Goal: Feedback & Contribution: Submit feedback/report problem

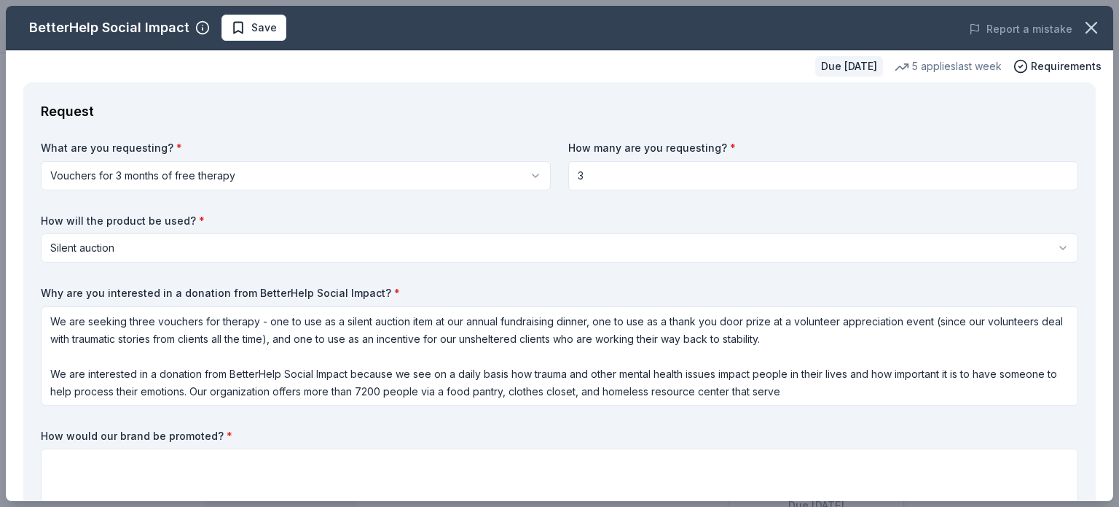
scroll to position [1, 0]
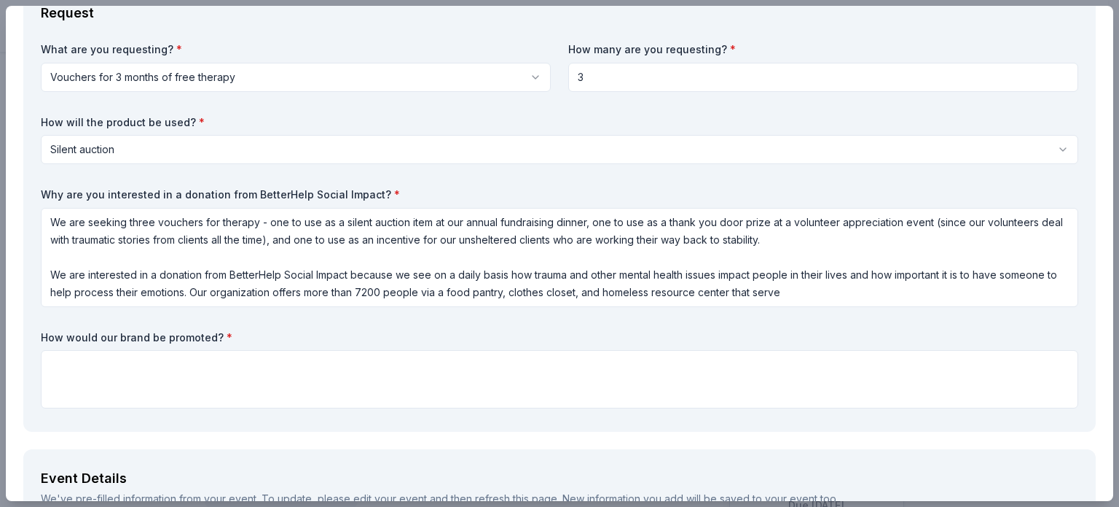
click at [580, 241] on textarea "We are seeking three vouchers for therapy - one to use as a silent auction item…" at bounding box center [560, 257] width 1038 height 99
click at [564, 275] on textarea "We are seeking three vouchers for therapy - one to use as a silent auction item…" at bounding box center [560, 257] width 1038 height 99
drag, startPoint x: 944, startPoint y: 272, endPoint x: 1009, endPoint y: 281, distance: 65.5
click at [1009, 281] on textarea "We are seeking three vouchers for therapy - one to use as a silent auction item…" at bounding box center [560, 257] width 1038 height 99
click at [301, 297] on textarea "We are seeking three vouchers for therapy - one to use as a silent auction item…" at bounding box center [560, 257] width 1038 height 99
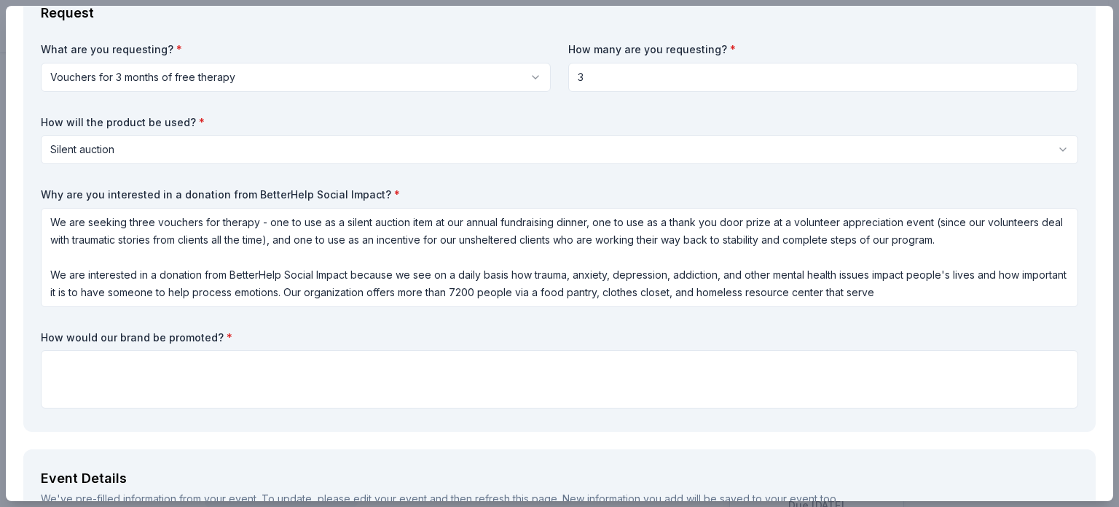
drag, startPoint x: 414, startPoint y: 290, endPoint x: 442, endPoint y: 293, distance: 28.6
drag, startPoint x: 442, startPoint y: 293, endPoint x: 408, endPoint y: 292, distance: 34.3
click at [408, 292] on textarea "We are seeking three vouchers for therapy - one to use as a silent auction item…" at bounding box center [560, 257] width 1038 height 99
drag, startPoint x: 415, startPoint y: 290, endPoint x: 450, endPoint y: 291, distance: 35.0
click at [450, 291] on textarea "We are seeking three vouchers for therapy - one to use as a silent auction item…" at bounding box center [560, 257] width 1038 height 99
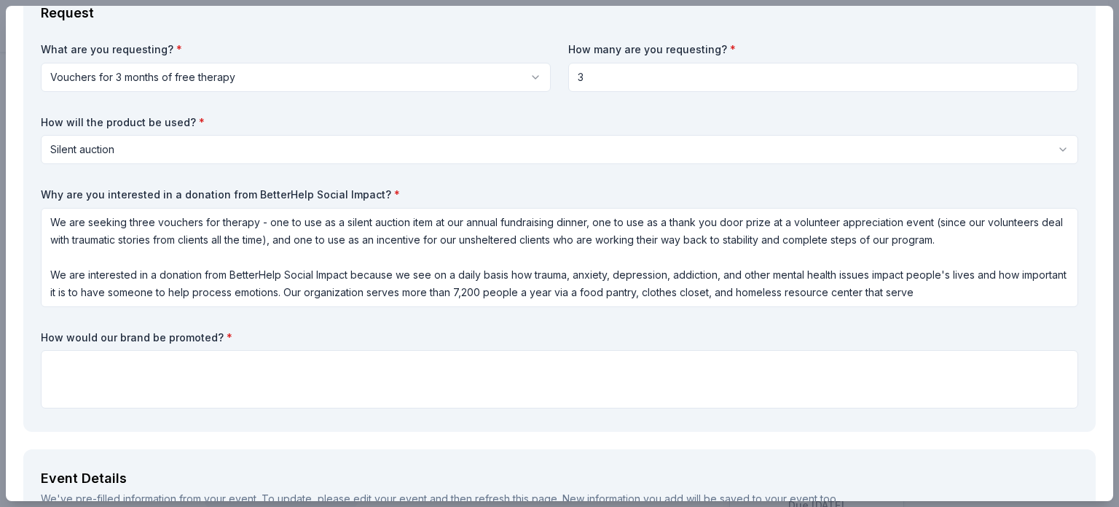
click at [450, 291] on textarea "We are seeking three vouchers for therapy - one to use as a silent auction item…" at bounding box center [560, 257] width 1038 height 99
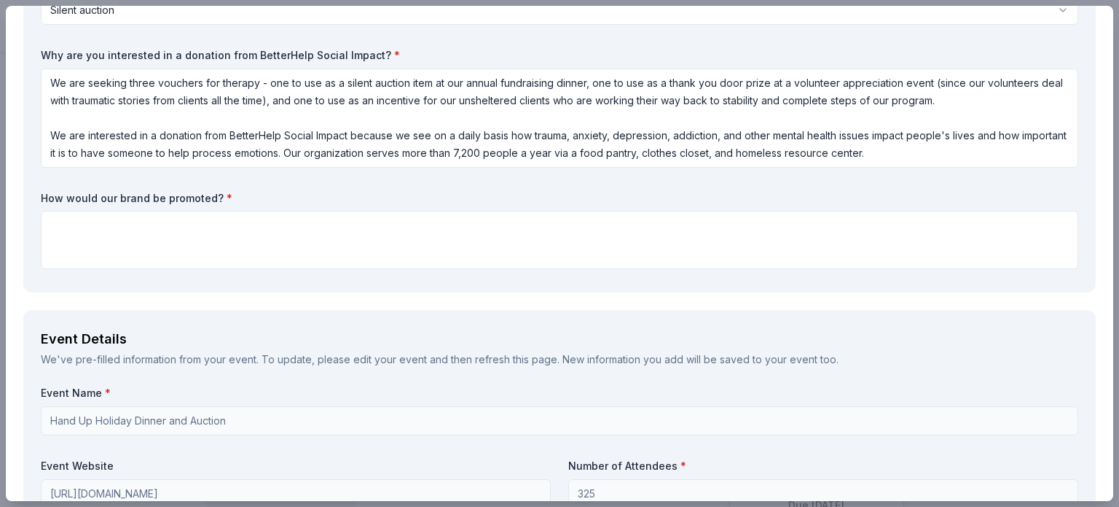
scroll to position [239, 0]
type textarea "We are seeking three vouchers for therapy - one to use as a silent auction item…"
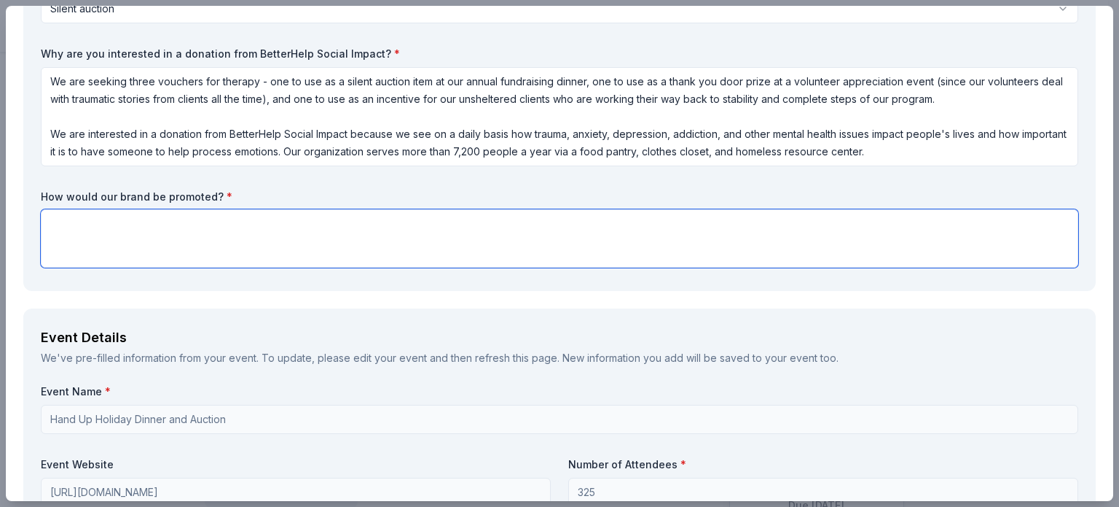
click at [351, 226] on textarea at bounding box center [560, 238] width 1038 height 58
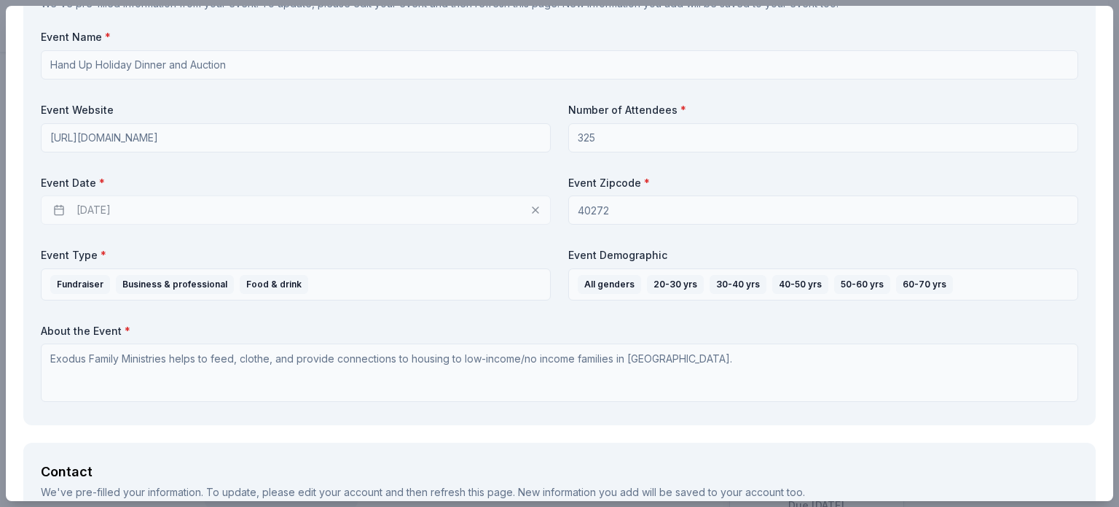
scroll to position [588, 0]
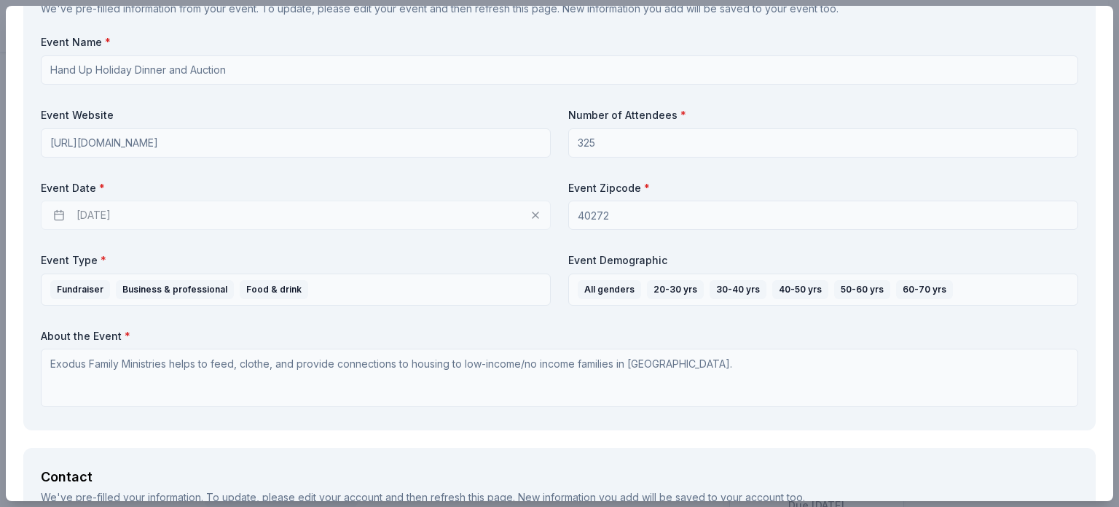
type textarea "We would be honored to recognize your support via our website, our newsletter, …"
click at [23, 143] on div "Event Details We've pre-filled information from your event. To update, please e…" at bounding box center [559, 194] width 1073 height 471
click at [124, 210] on div "11/19/2025" at bounding box center [296, 214] width 510 height 29
click at [102, 211] on div "11/19/2025" at bounding box center [296, 214] width 510 height 29
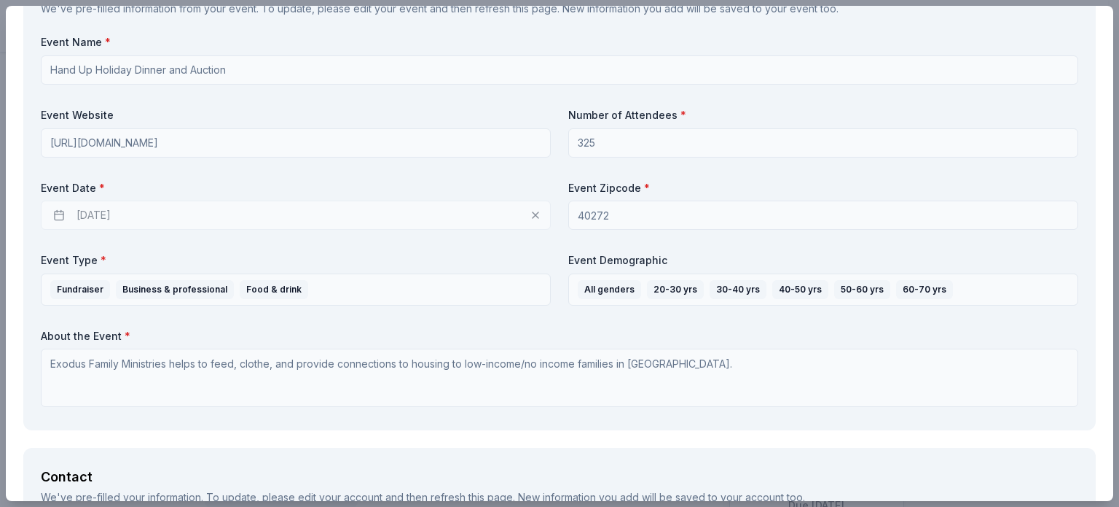
click at [102, 211] on div "11/19/2025" at bounding box center [296, 214] width 510 height 29
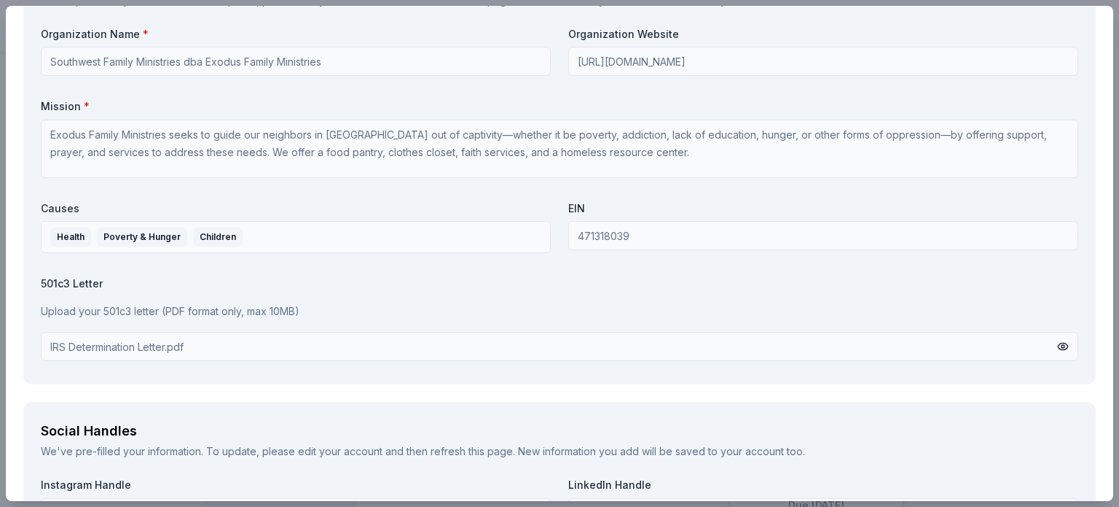
scroll to position [1321, 0]
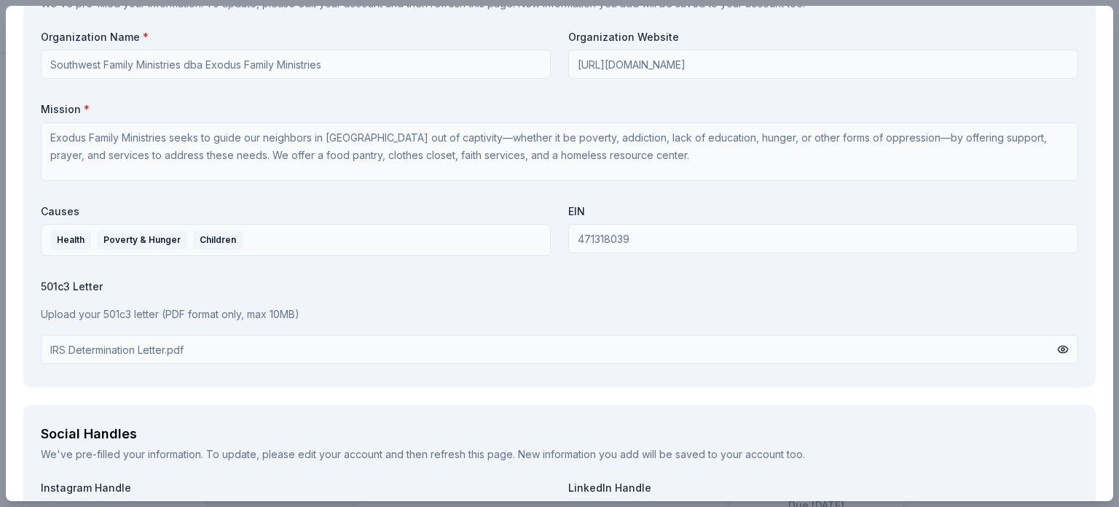
drag, startPoint x: 1117, startPoint y: 344, endPoint x: 1106, endPoint y: 211, distance: 133.8
click at [1106, 211] on div "BetterHelp Social Impact Save Report a mistake Due in 37 days 5 applies last we…" at bounding box center [559, 253] width 1119 height 507
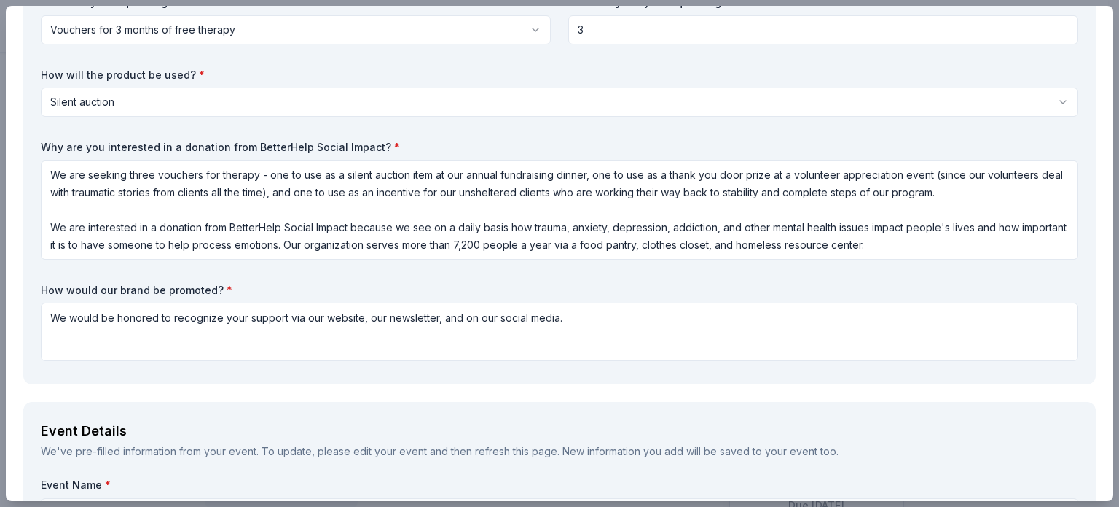
scroll to position [129, 0]
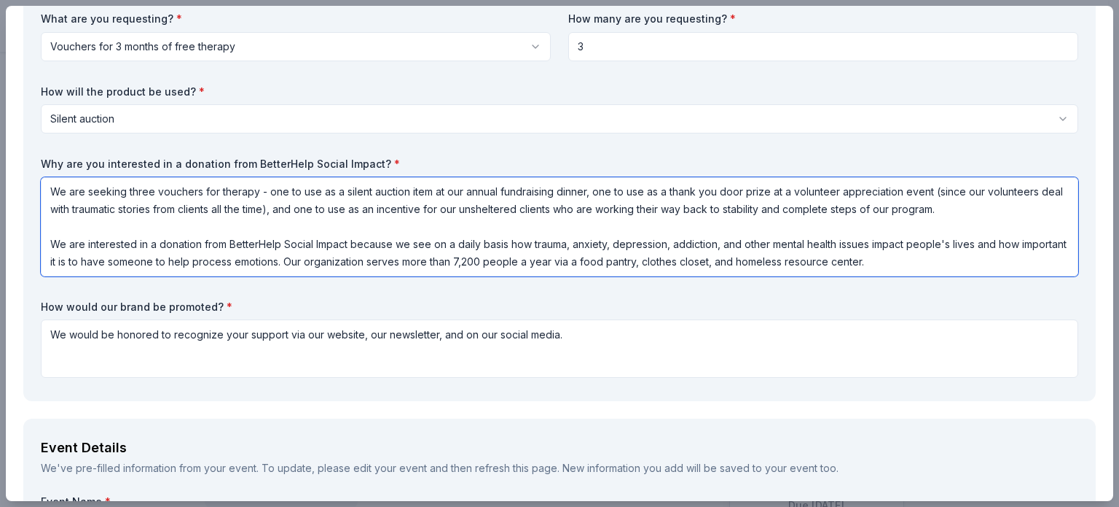
drag, startPoint x: 47, startPoint y: 192, endPoint x: 1033, endPoint y: 434, distance: 1014.8
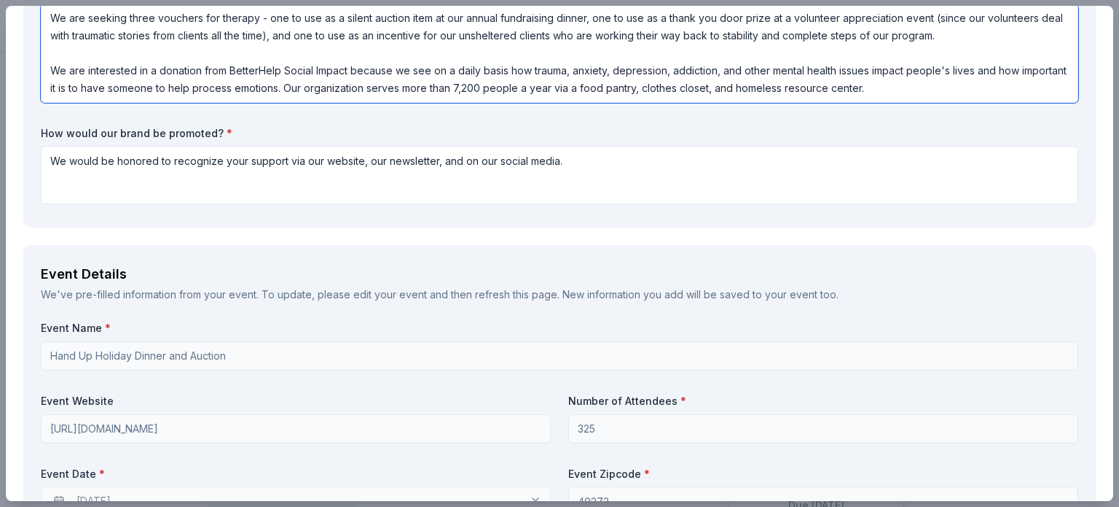
scroll to position [440, 0]
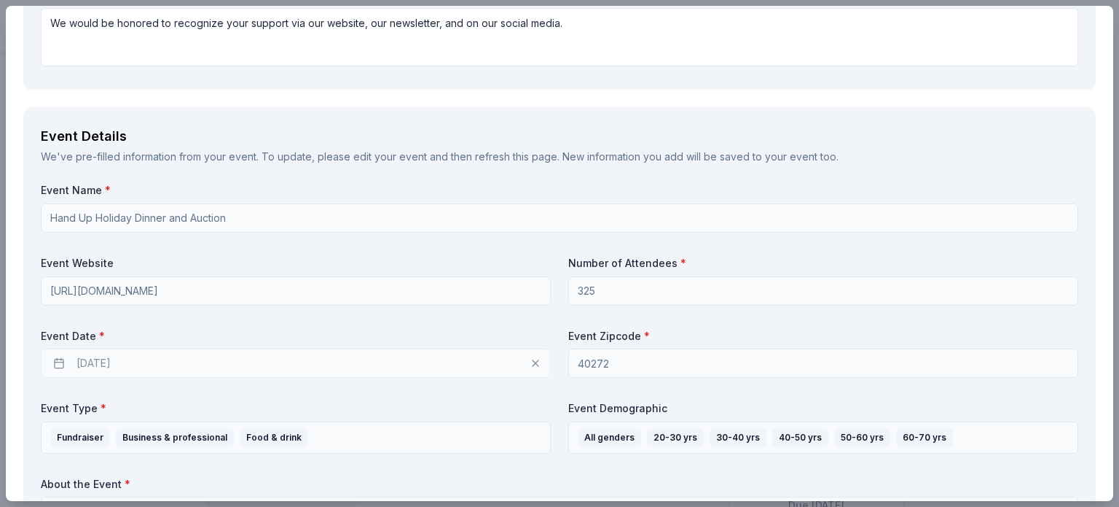
drag, startPoint x: 1114, startPoint y: 189, endPoint x: 1108, endPoint y: 128, distance: 60.8
click at [1108, 128] on div "BetterHelp Social Impact Save Report a mistake Due in 37 days 5 applies last we…" at bounding box center [559, 253] width 1119 height 507
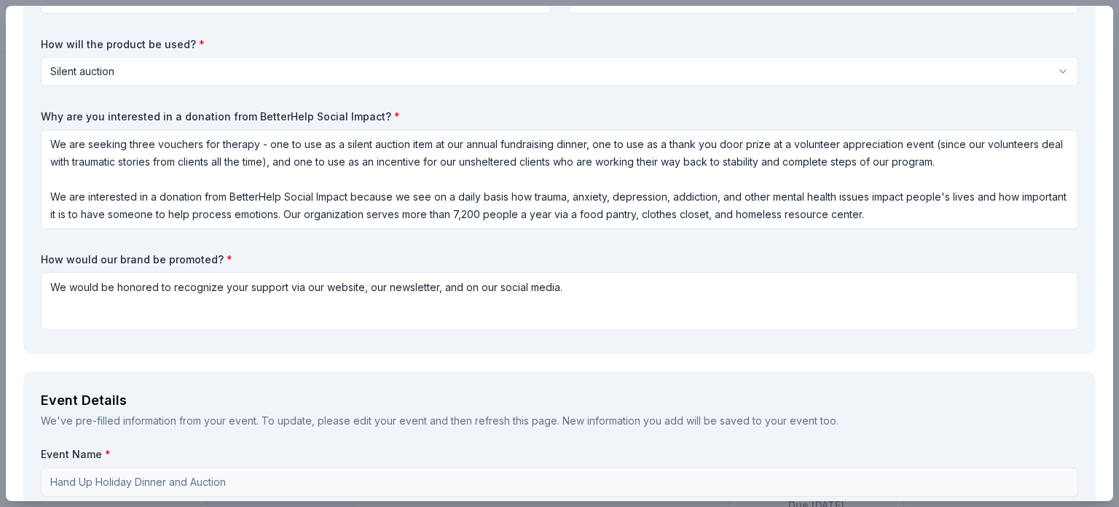
scroll to position [114, 0]
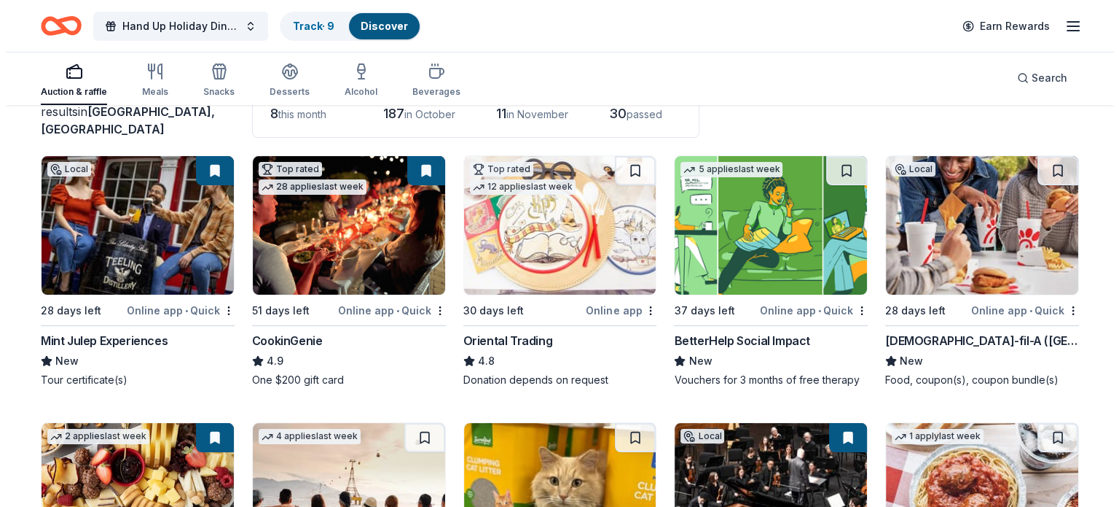
scroll to position [113, 0]
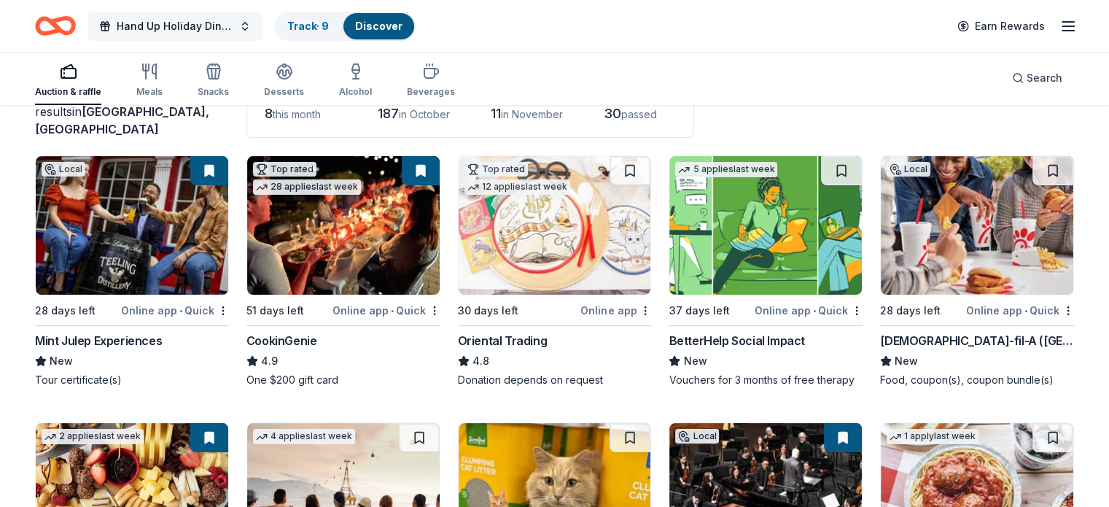
click at [233, 21] on span "Hand Up Holiday Dinner and Auction" at bounding box center [175, 25] width 117 height 17
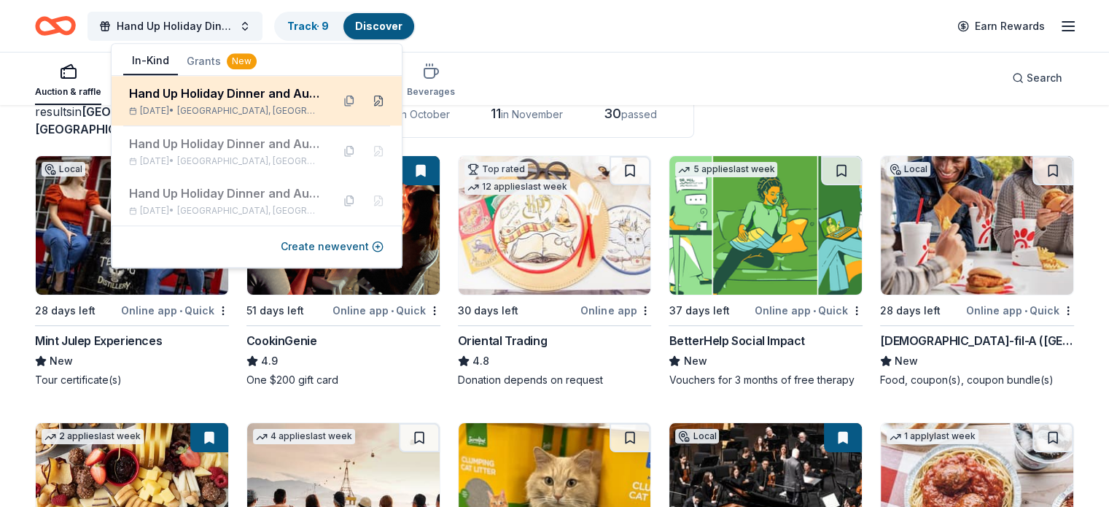
click at [376, 101] on button at bounding box center [378, 100] width 23 height 23
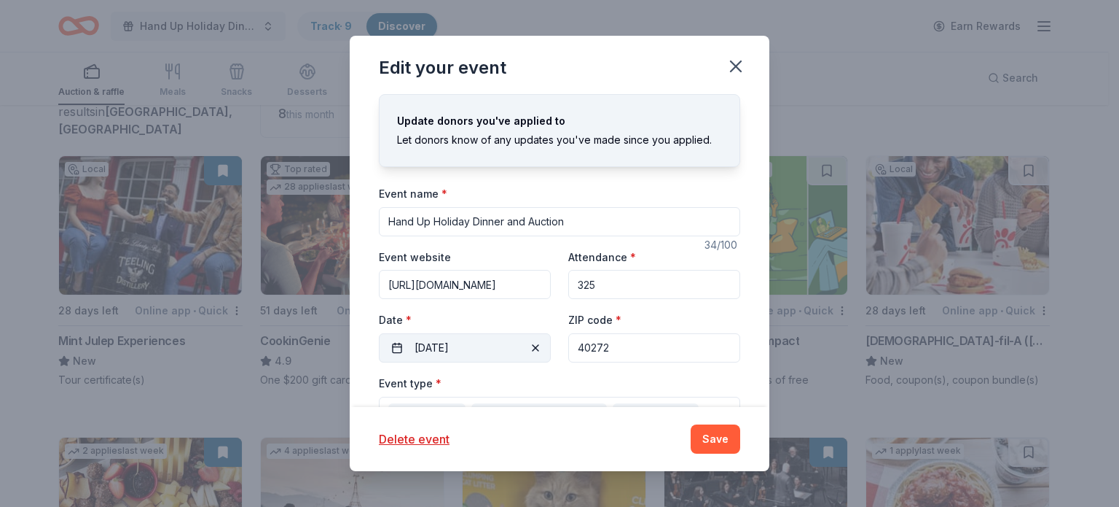
click at [447, 343] on button "11/20/2025" at bounding box center [465, 347] width 172 height 29
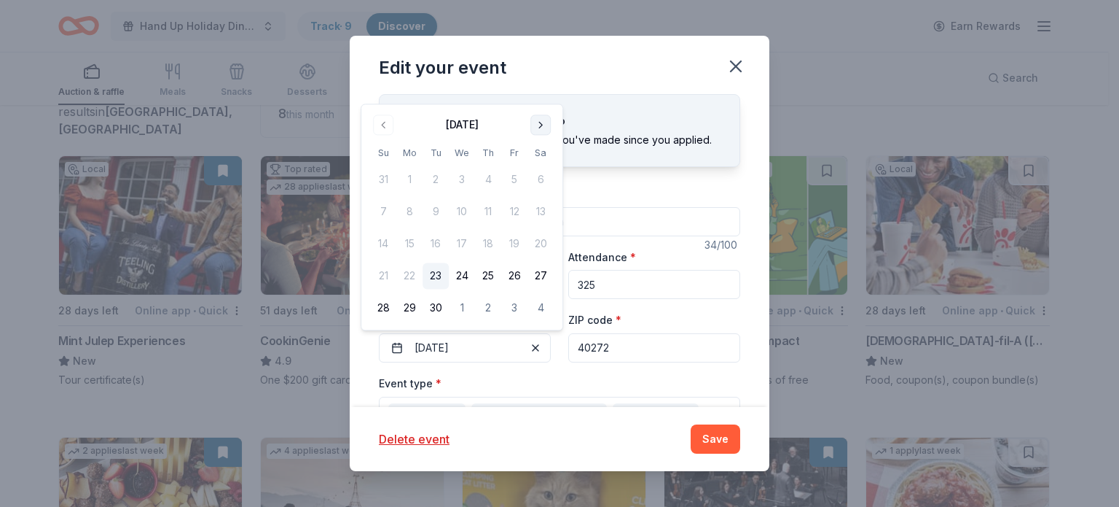
click at [540, 123] on button "Go to next month" at bounding box center [541, 124] width 20 height 20
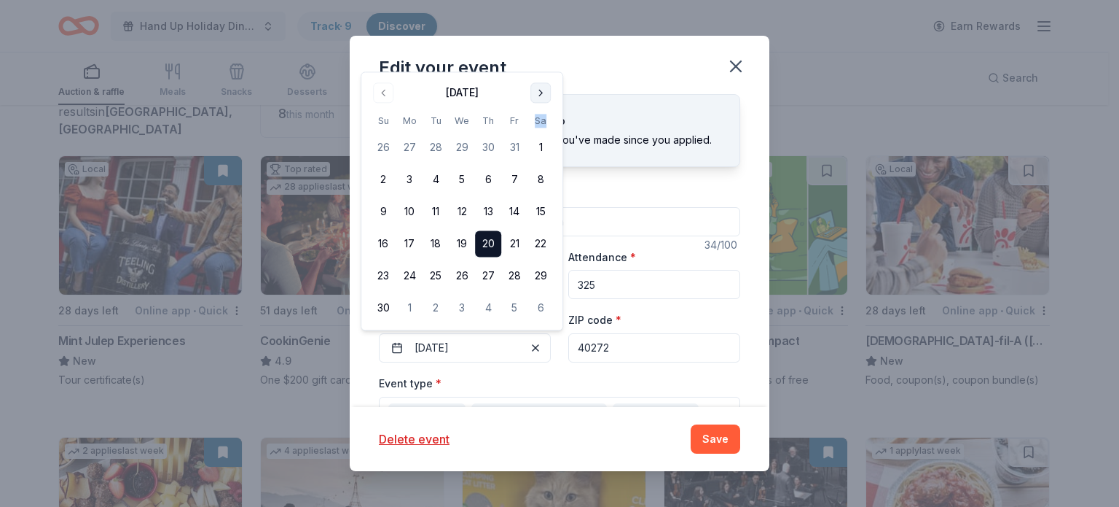
click at [540, 123] on th "Sa" at bounding box center [541, 120] width 26 height 15
click at [492, 243] on button "20" at bounding box center [488, 244] width 26 height 26
click at [486, 247] on button "20" at bounding box center [488, 244] width 26 height 26
click at [662, 72] on div "Edit your event" at bounding box center [560, 65] width 420 height 58
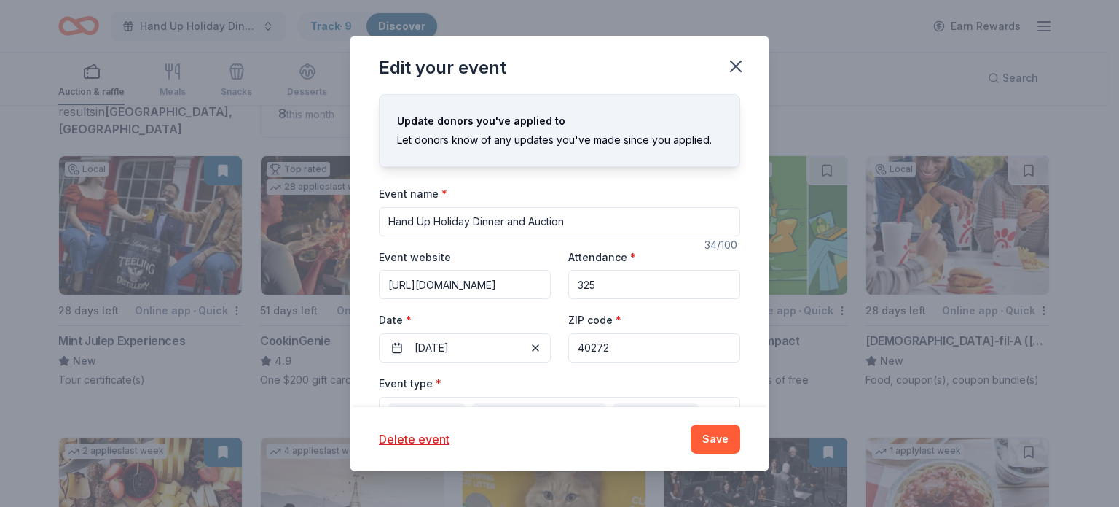
scroll to position [0, 24]
drag, startPoint x: 501, startPoint y: 279, endPoint x: 578, endPoint y: 279, distance: 77.3
click at [578, 279] on div "Event website https://exodusfamilyministries.com/ Attendance * 325 Date * 11/20…" at bounding box center [559, 305] width 361 height 114
click at [386, 285] on input "https://exodusfamilyministries.com/" at bounding box center [465, 284] width 172 height 29
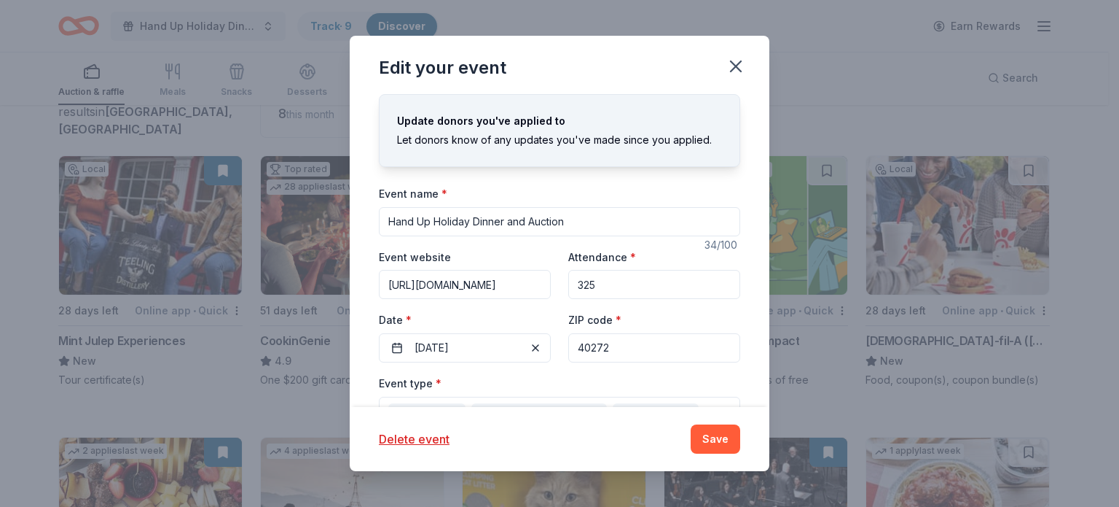
scroll to position [0, 24]
drag, startPoint x: 386, startPoint y: 283, endPoint x: 636, endPoint y: 285, distance: 250.7
click at [636, 285] on div "Event website https://exodusfamilyministries.com/ Attendance * 325 Date * 11/20…" at bounding box center [559, 305] width 361 height 114
paste input "2025-hand-up-holiday-dinner/"
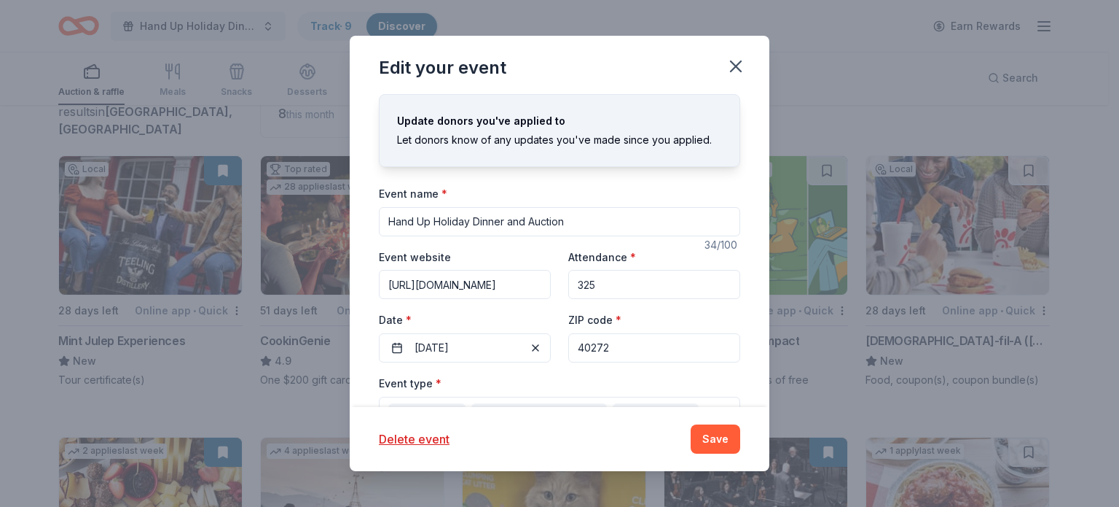
type input "https://exodusfamilyministries.com/2025-hand-up-holiday-dinner/"
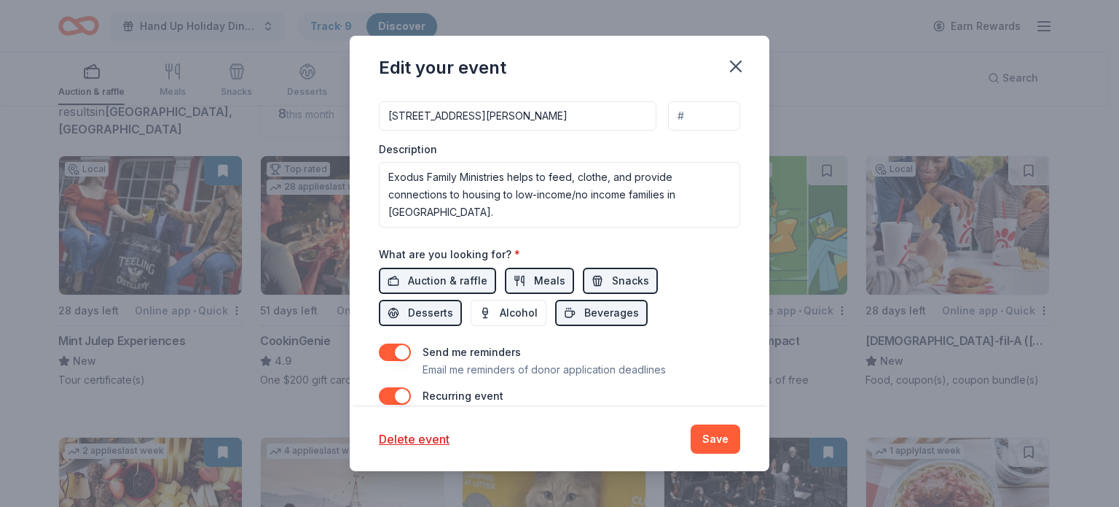
scroll to position [480, 0]
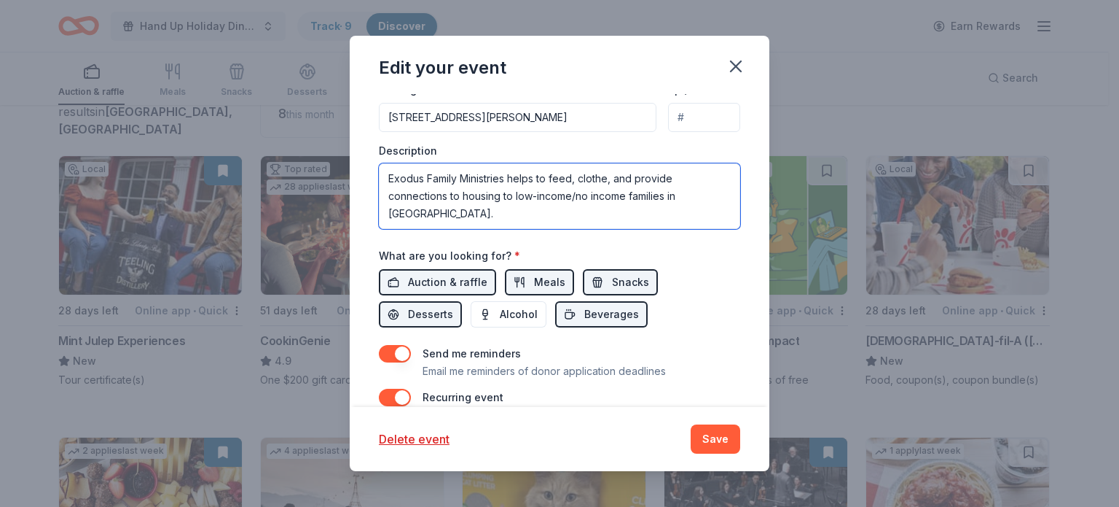
click at [385, 193] on textarea "Exodus Family Ministries helps to feed, clothe, and provide connections to hous…" at bounding box center [559, 196] width 361 height 66
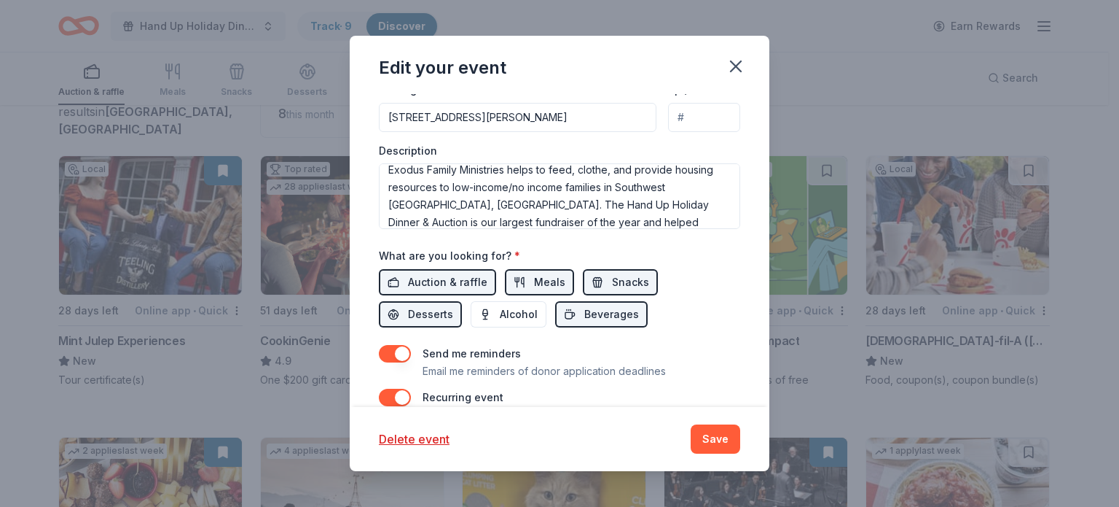
click at [684, 248] on div "What are you looking for? * Auction & raffle Meals Snacks Desserts Alcohol Beve…" at bounding box center [559, 286] width 361 height 81
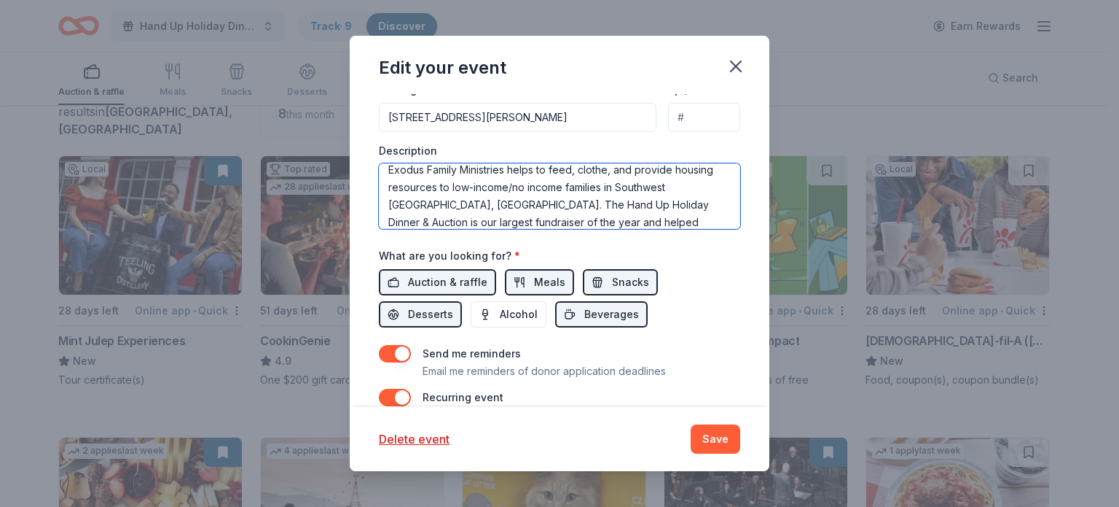
click at [597, 223] on textarea "Exodus Family Ministries helps to feed, clothe, and provide housing resources t…" at bounding box center [559, 196] width 361 height 66
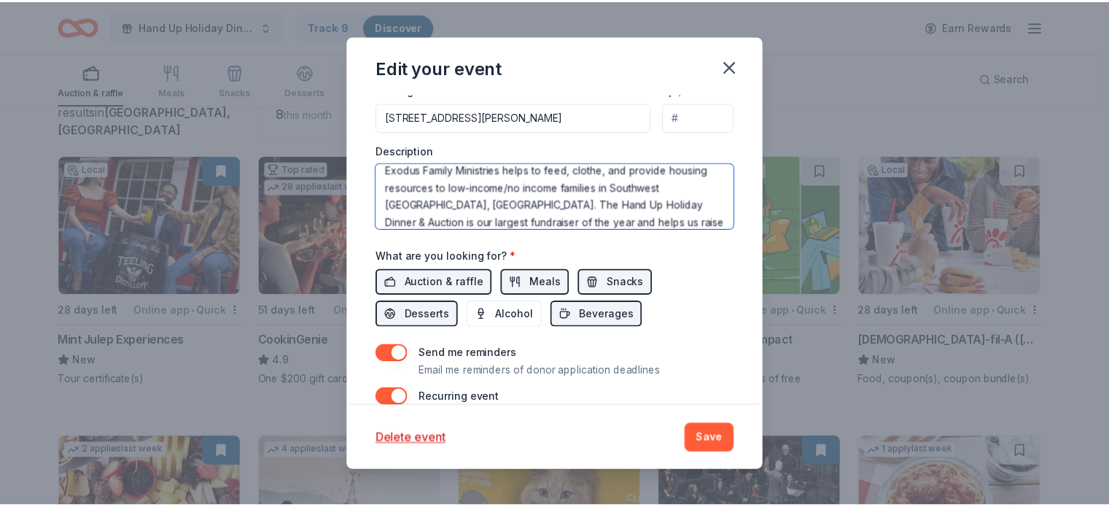
scroll to position [26, 0]
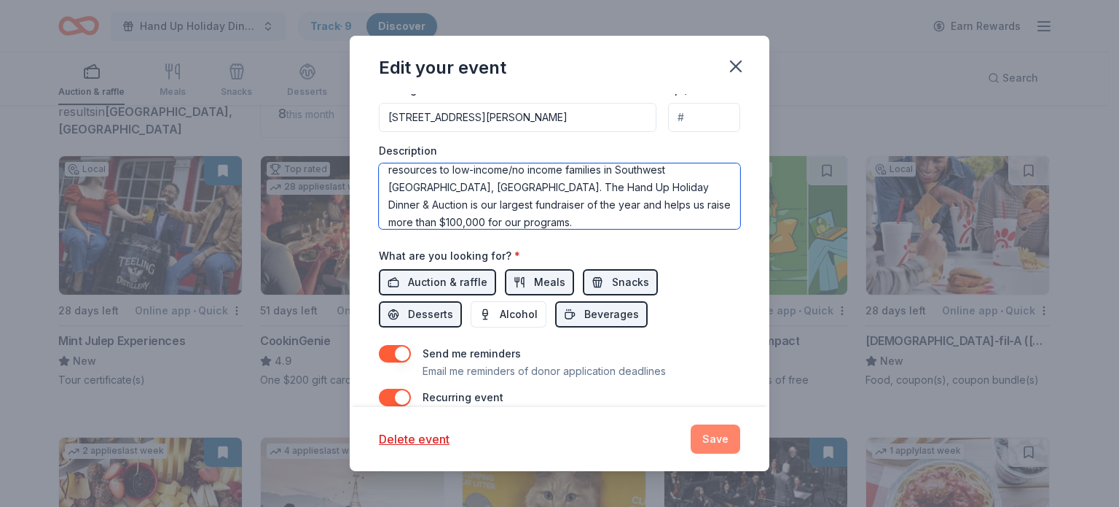
type textarea "Exodus Family Ministries helps to feed, clothe, and provide housing resources t…"
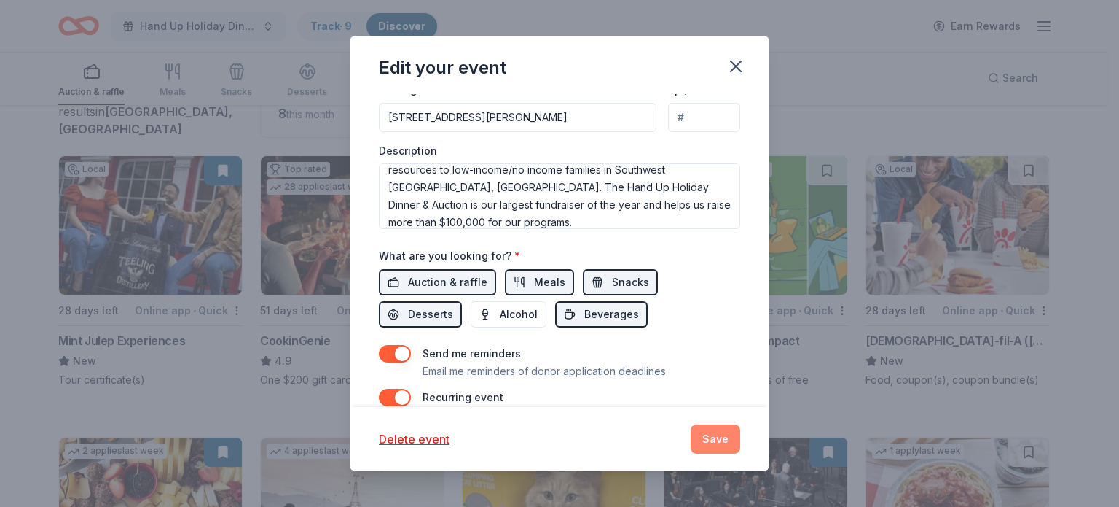
click at [715, 436] on button "Save" at bounding box center [716, 438] width 50 height 29
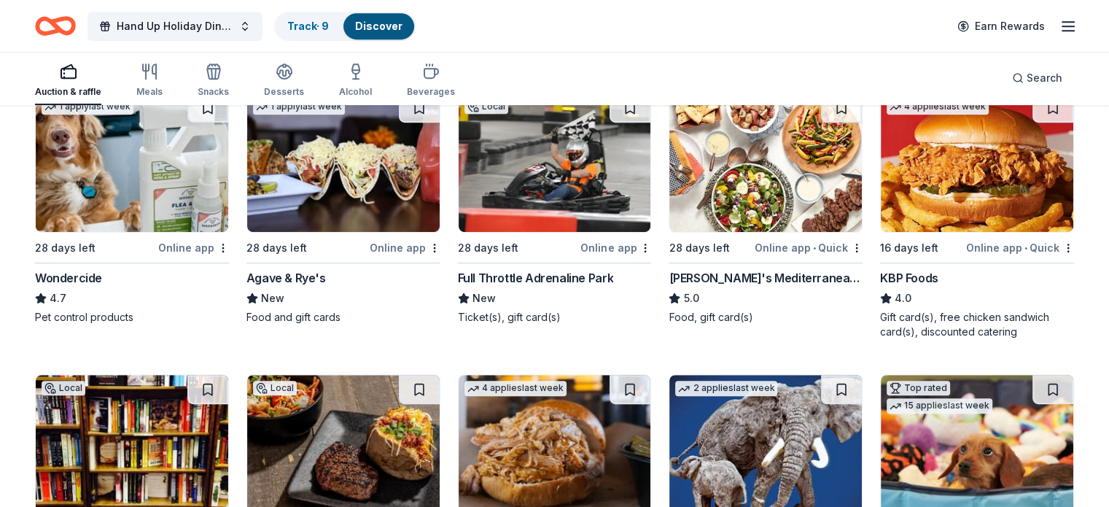
scroll to position [726, 0]
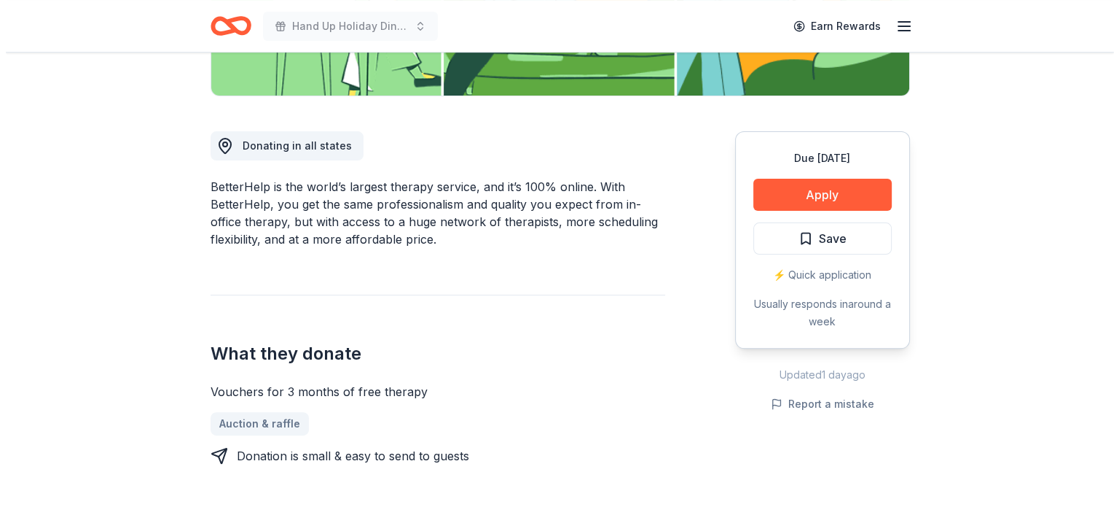
scroll to position [356, 0]
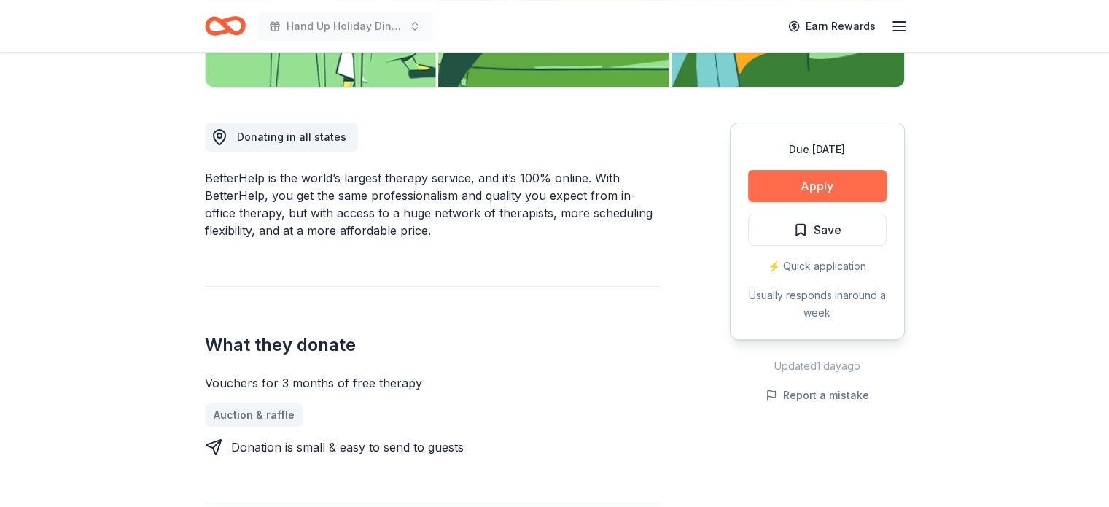
click at [779, 190] on button "Apply" at bounding box center [817, 186] width 138 height 32
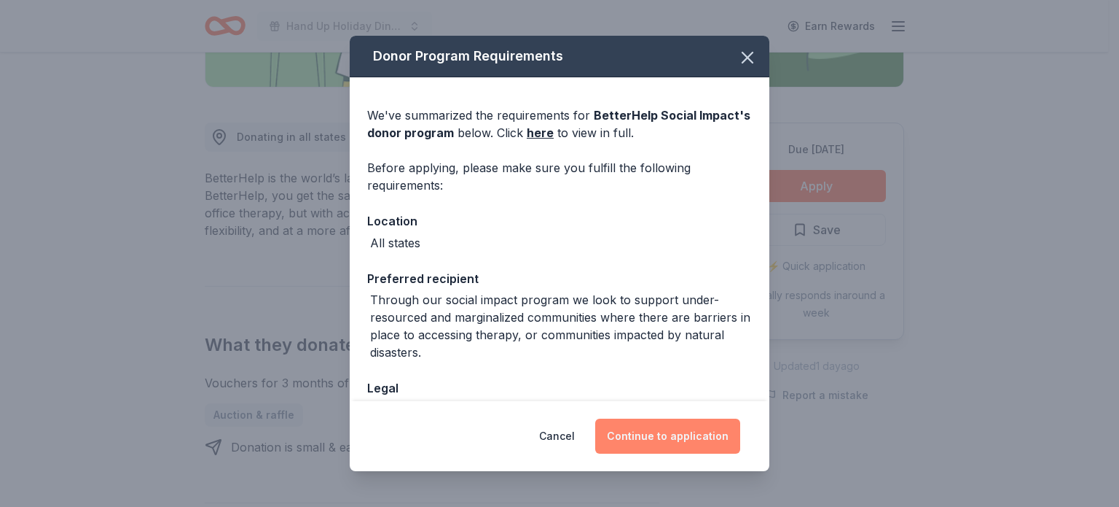
click at [694, 437] on button "Continue to application" at bounding box center [667, 435] width 145 height 35
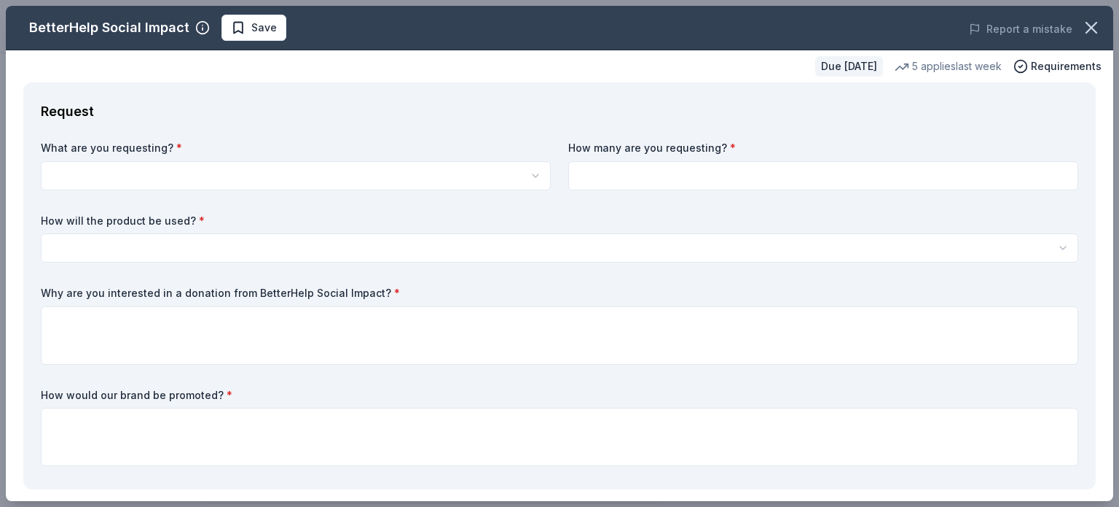
scroll to position [0, 0]
click at [210, 168] on html "Hand Up Holiday Dinner and Auction Earn Rewards Due in 37 days Share BetterHelp…" at bounding box center [559, 253] width 1119 height 507
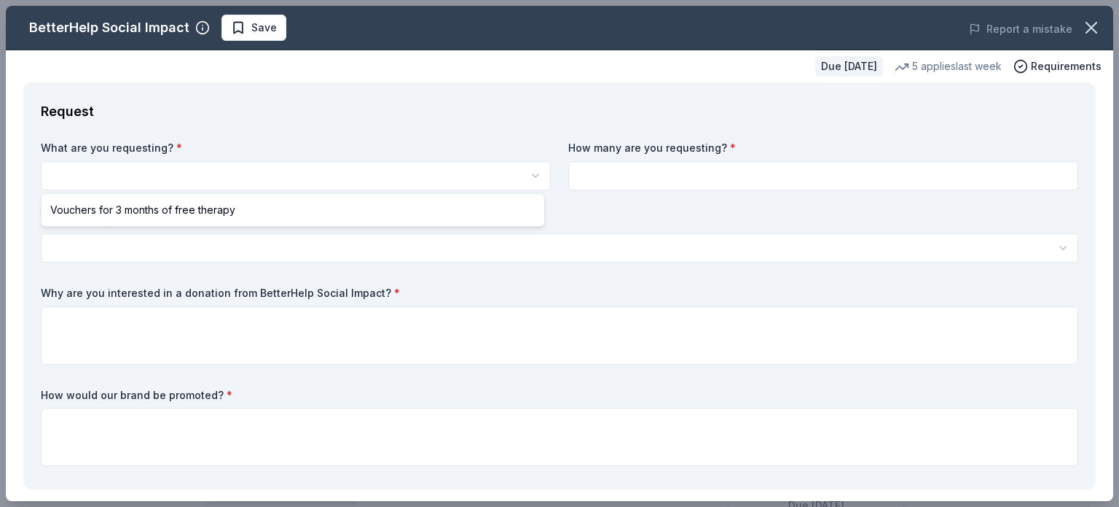
select select "Vouchers for 3 months of free therapy"
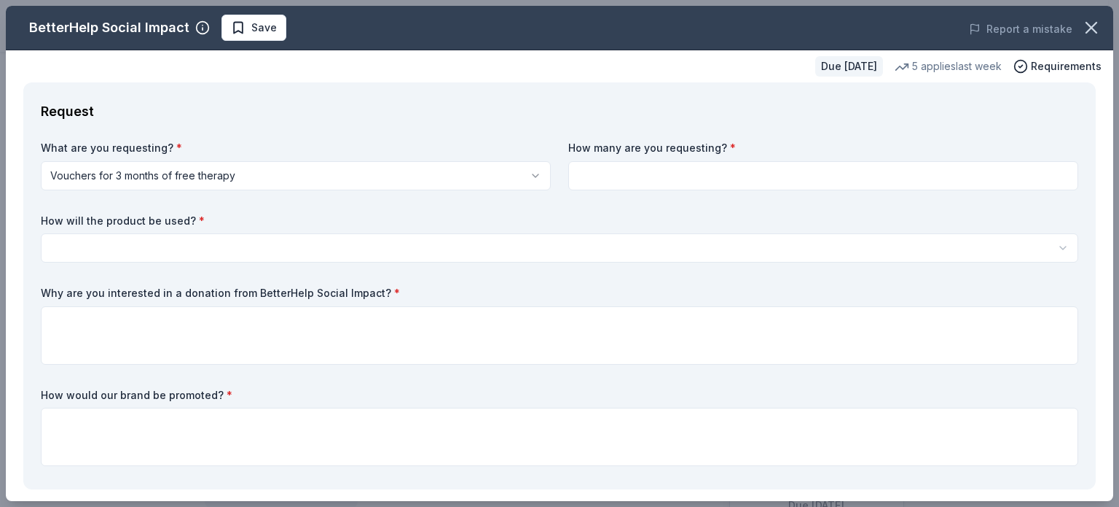
click at [580, 183] on input at bounding box center [823, 175] width 510 height 29
type input "3"
click at [67, 316] on textarea at bounding box center [560, 335] width 1038 height 58
paste textarea "We are seeking three vouchers for therapy - one to use as a silent auction item…"
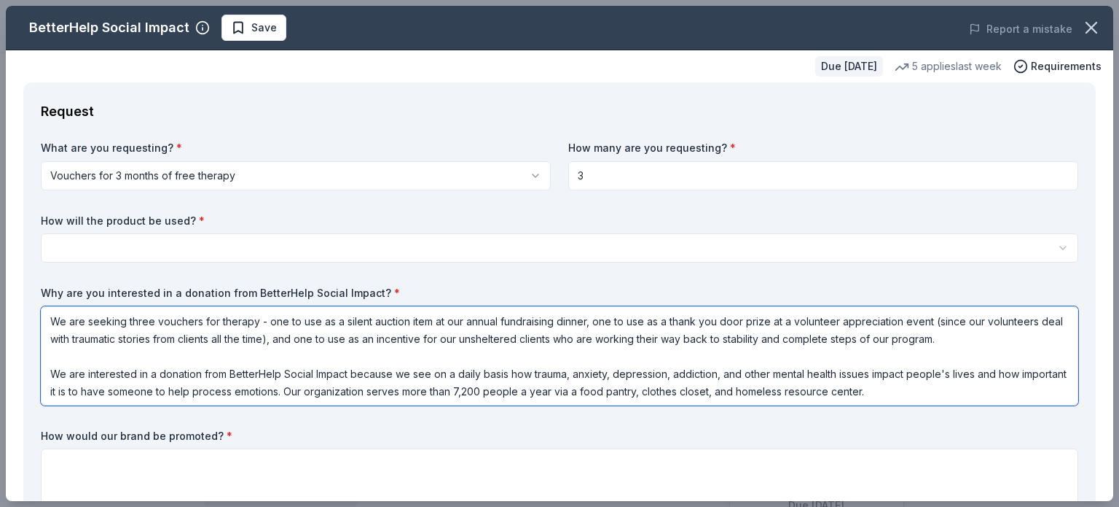
type textarea "We are seeking three vouchers for therapy - one to use as a silent auction item…"
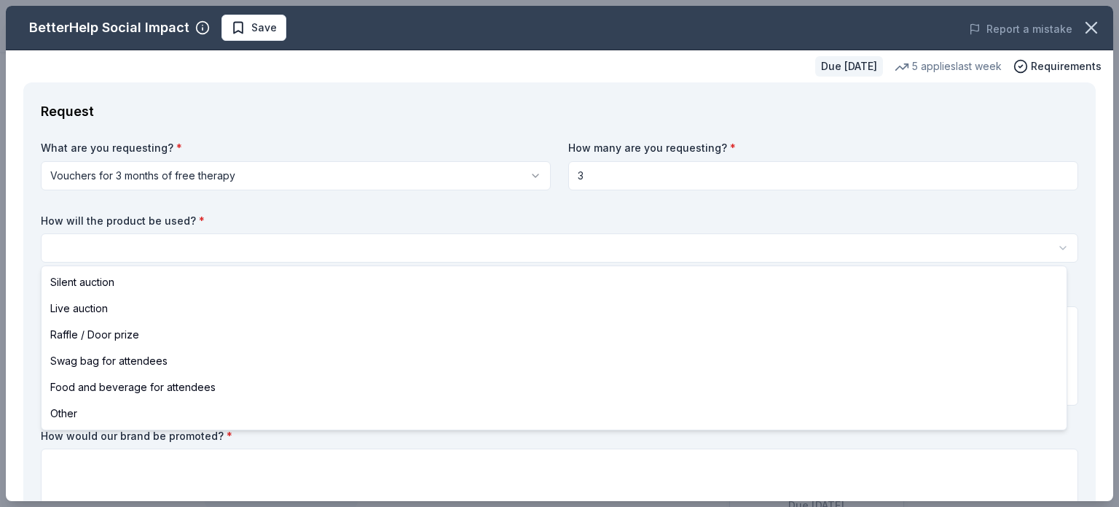
click at [149, 251] on html "Hand Up Holiday Dinner and Auction Save Apply Due in 37 days Share BetterHelp S…" at bounding box center [559, 253] width 1119 height 507
select select "other"
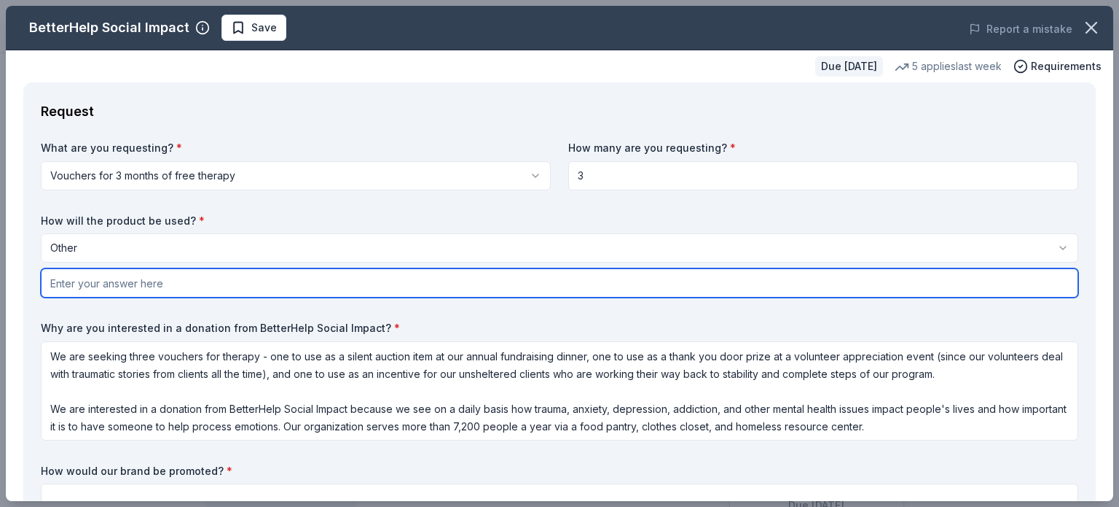
click at [277, 283] on input "text" at bounding box center [560, 282] width 1038 height 29
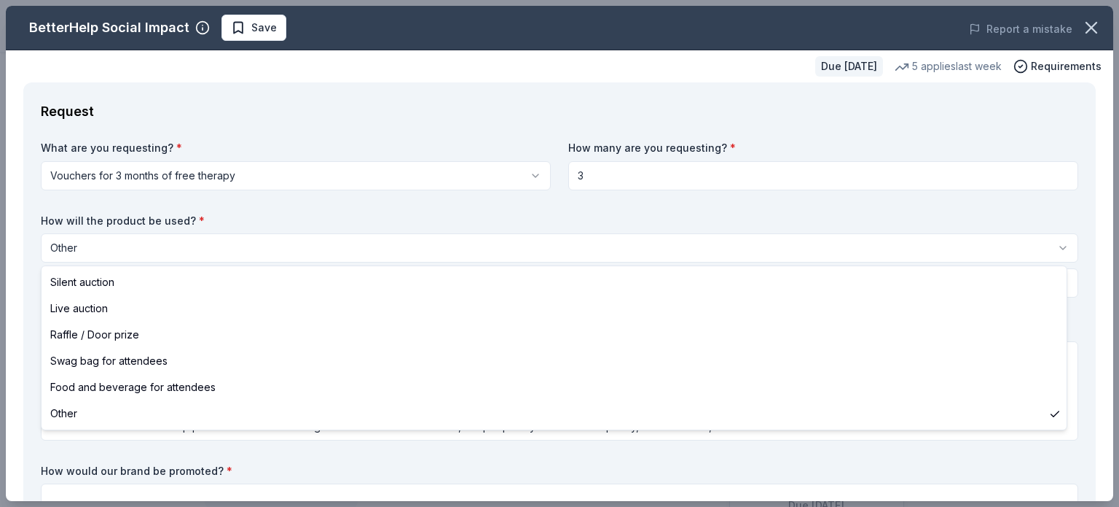
click at [1051, 246] on html "Hand Up Holiday Dinner and Auction Save Apply Due in 37 days Share BetterHelp S…" at bounding box center [559, 253] width 1119 height 507
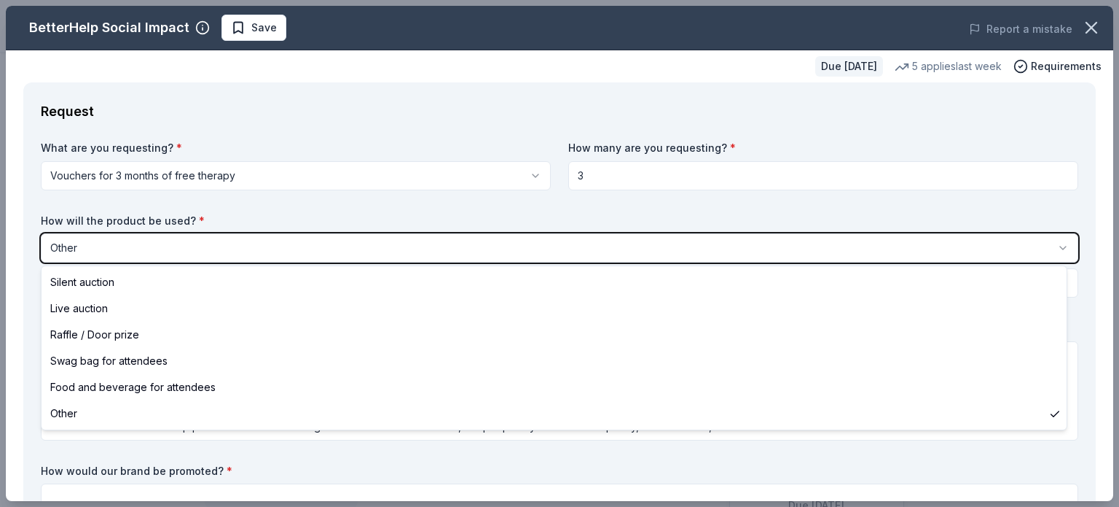
click at [144, 249] on html "Hand Up Holiday Dinner and Auction Save Apply Due in 37 days Share BetterHelp S…" at bounding box center [559, 253] width 1119 height 507
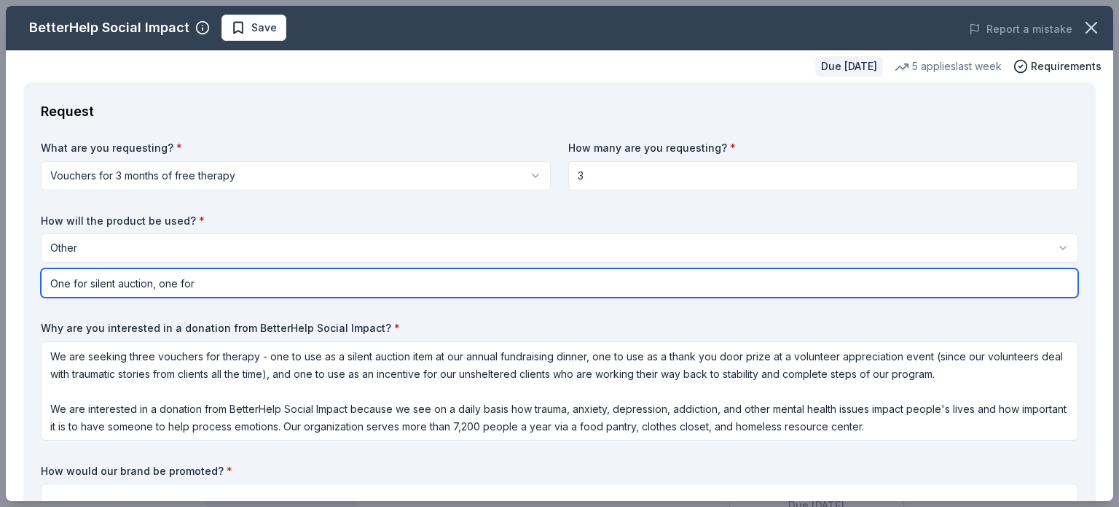
click at [207, 291] on input "One for silent auction, one for" at bounding box center [560, 282] width 1038 height 29
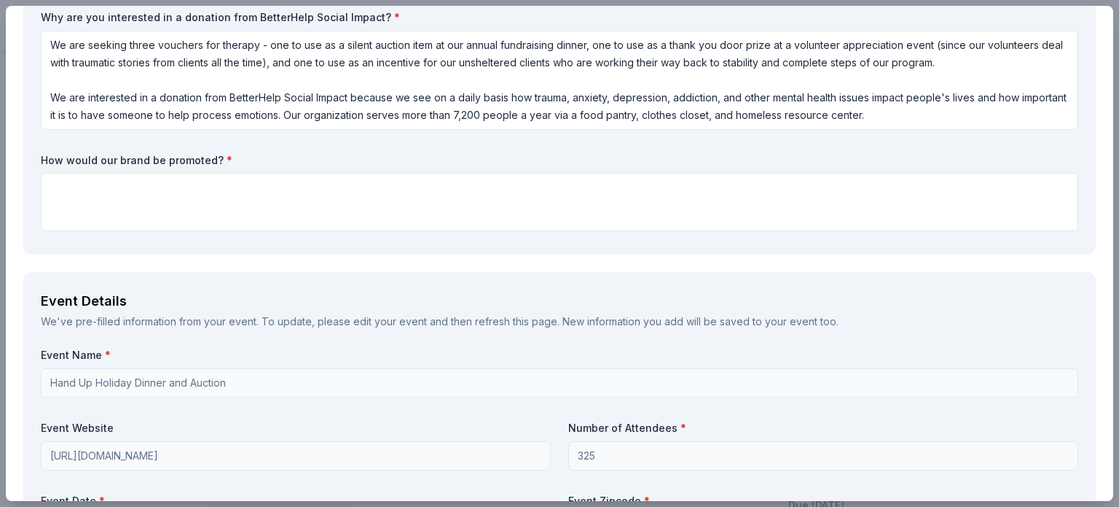
scroll to position [312, 0]
type input "One for silent auction, one for door prize, and one for an incentive"
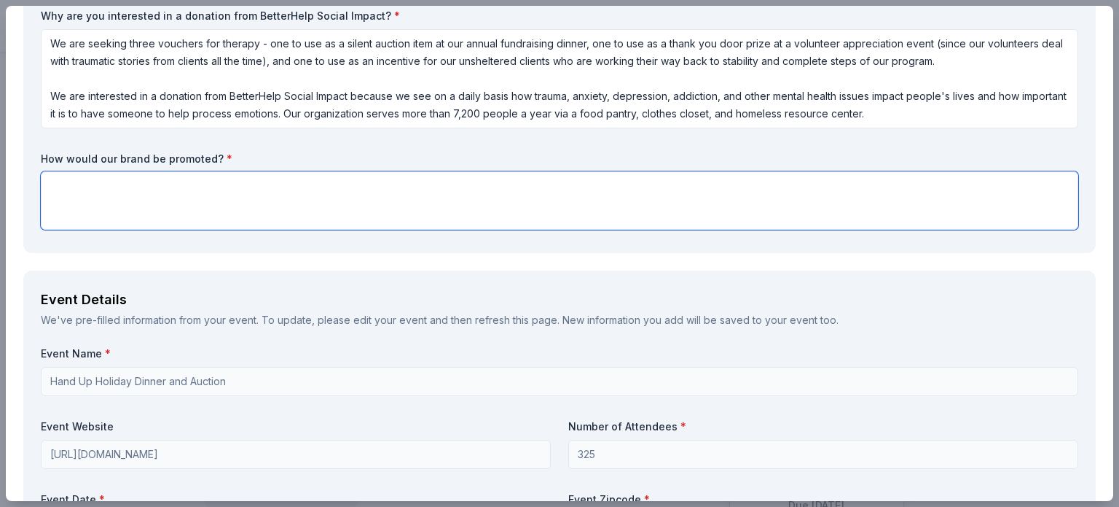
click at [336, 189] on textarea at bounding box center [560, 200] width 1038 height 58
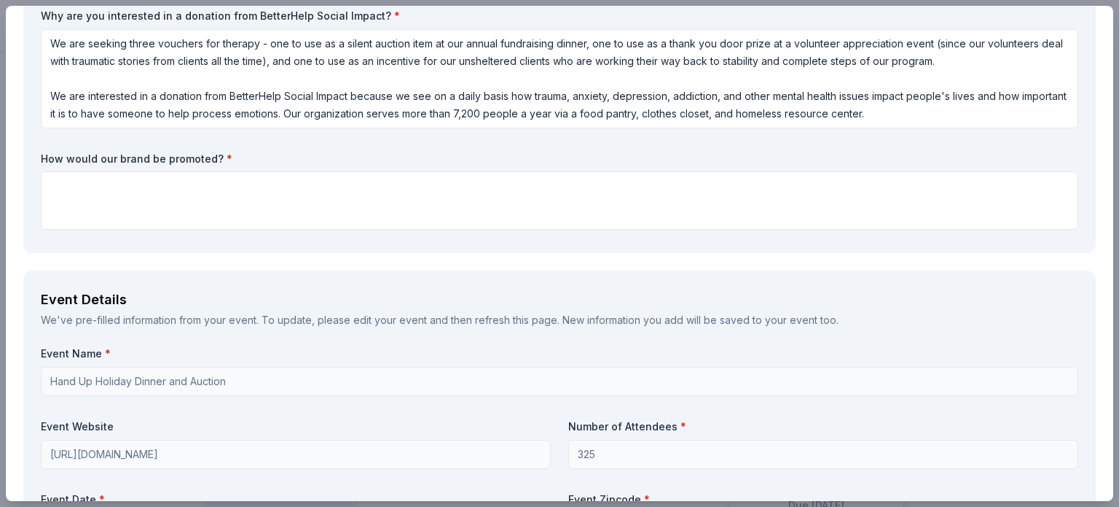
click at [207, 291] on div "Event Details" at bounding box center [560, 299] width 1038 height 23
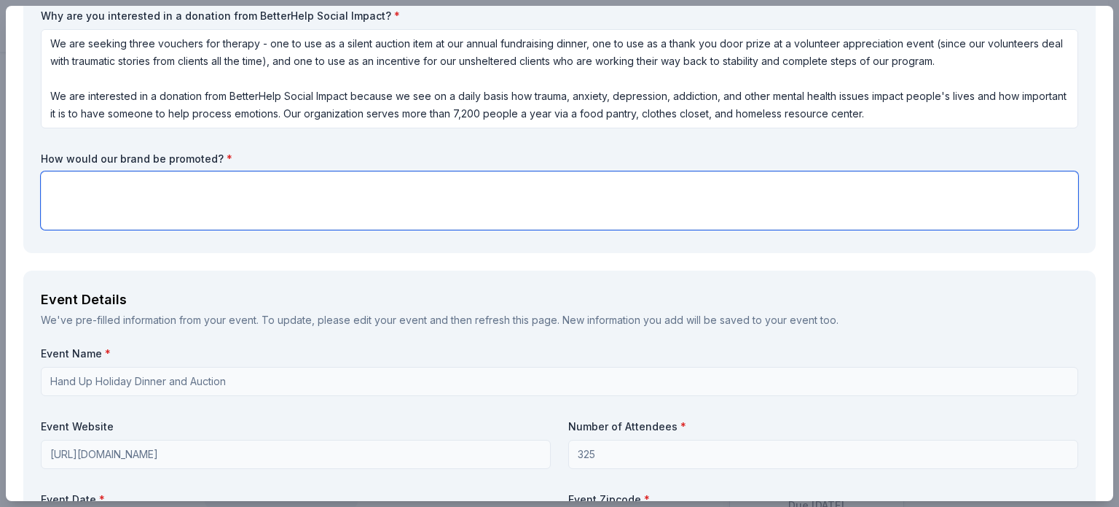
click at [316, 174] on textarea at bounding box center [560, 200] width 1038 height 58
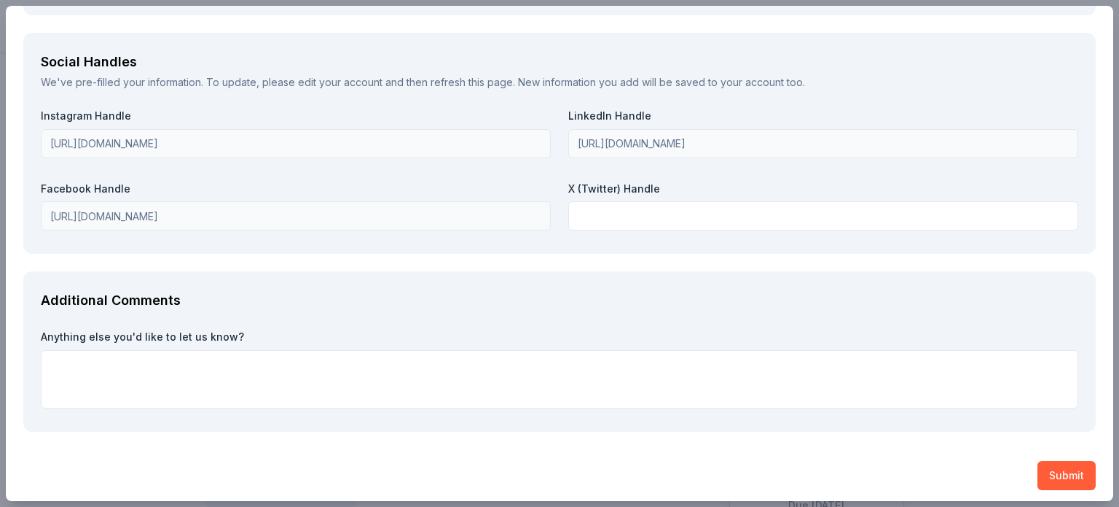
scroll to position [1732, 0]
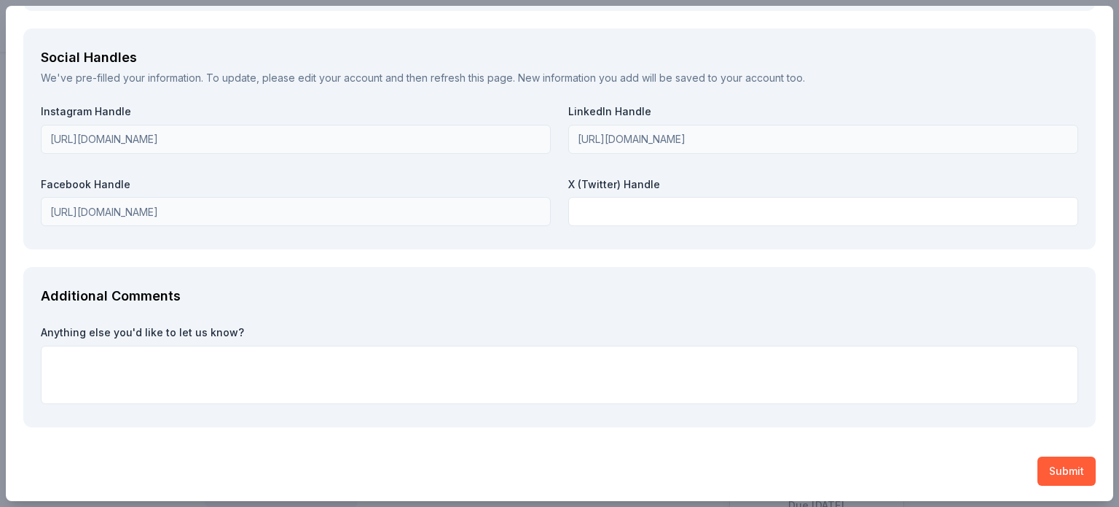
type textarea "In our newsletter and on our website and social media."
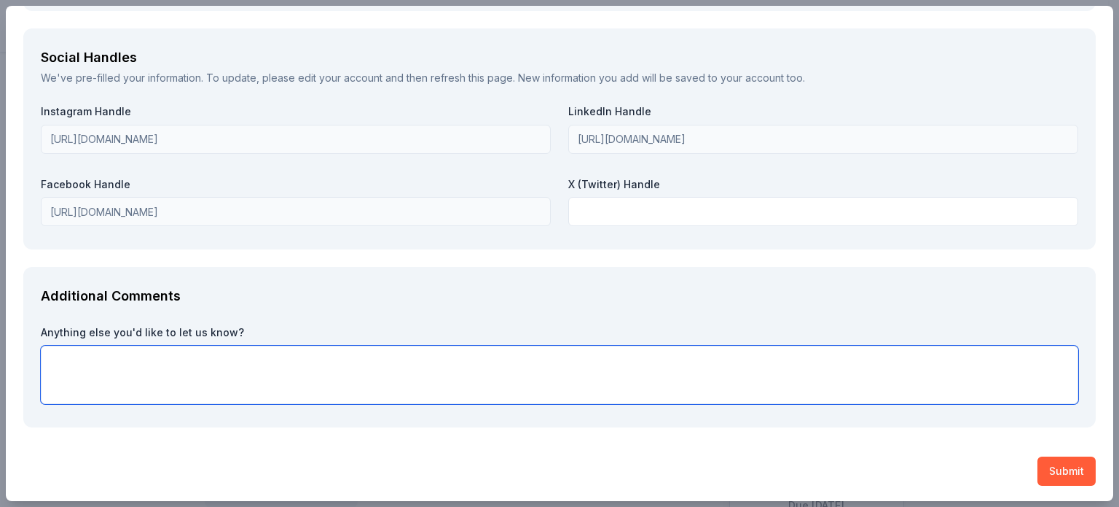
click at [268, 365] on textarea at bounding box center [560, 374] width 1038 height 58
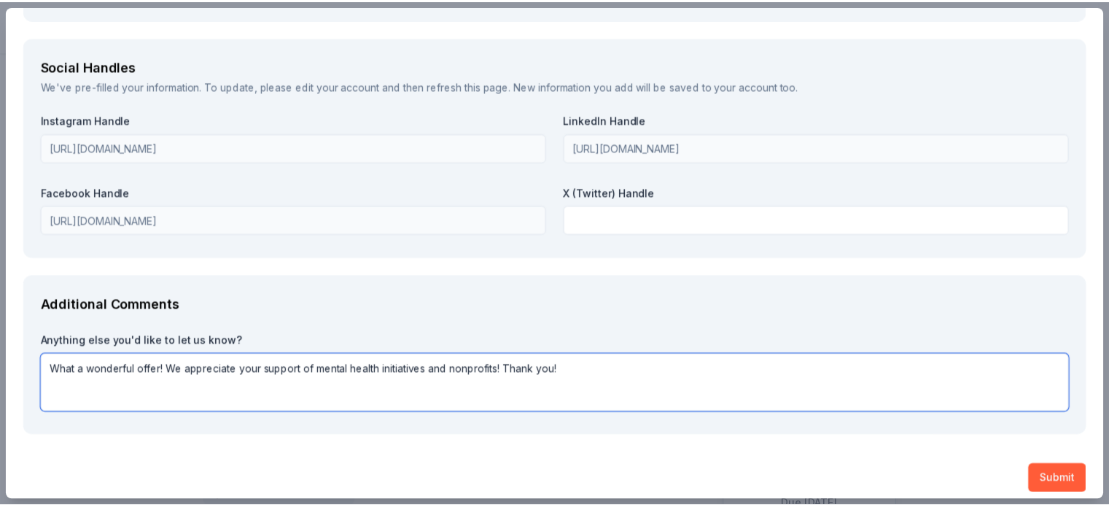
scroll to position [1723, 0]
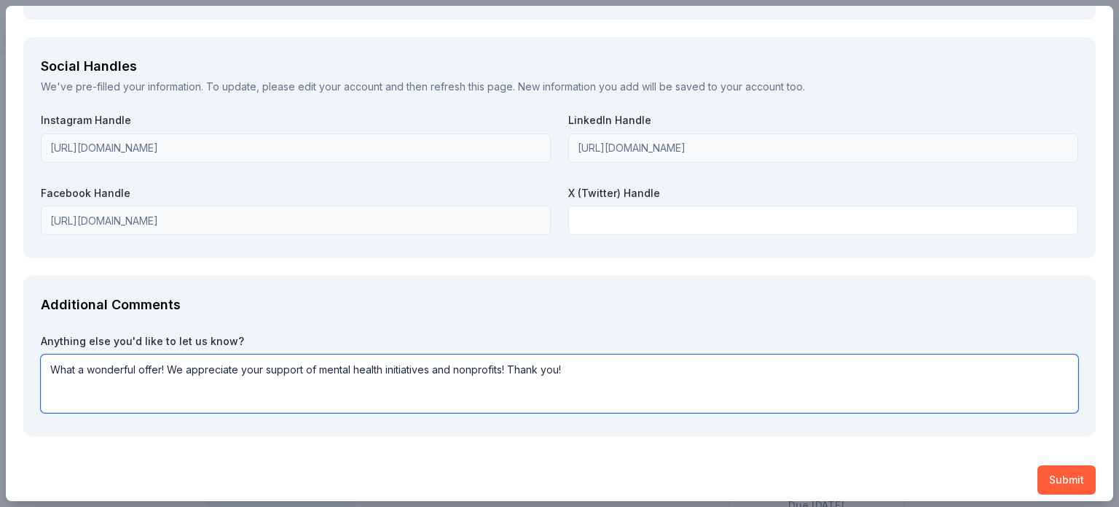
drag, startPoint x: 507, startPoint y: 367, endPoint x: 595, endPoint y: 380, distance: 88.5
click at [595, 380] on textarea "What a wonderful offer! We appreciate your support of mental health initiatives…" at bounding box center [560, 383] width 1038 height 58
type textarea "What a wonderful offer! We appreciate your support of mental health initiatives…"
click at [1070, 469] on button "Submit" at bounding box center [1067, 479] width 58 height 29
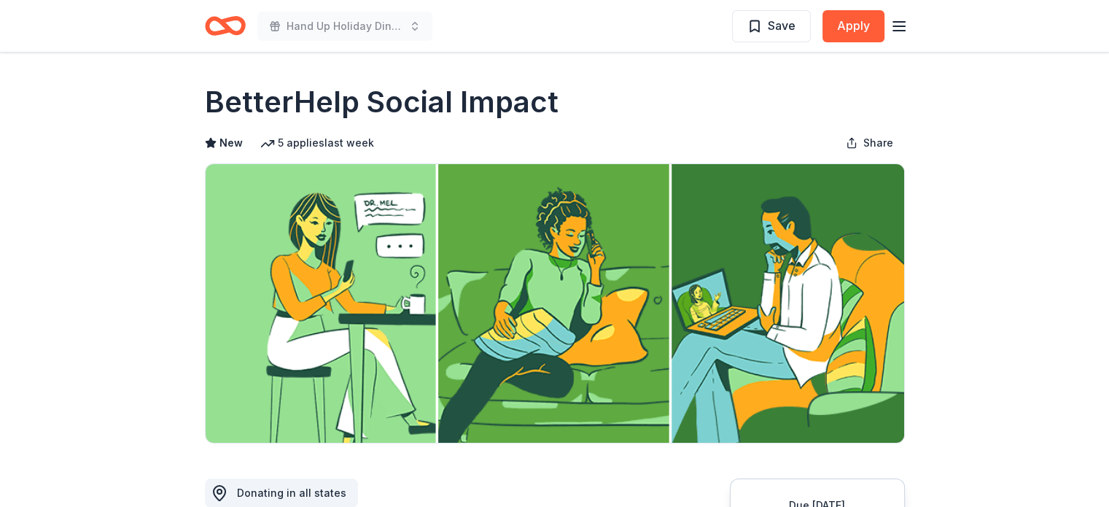
click at [906, 26] on icon "button" at bounding box center [898, 25] width 17 height 17
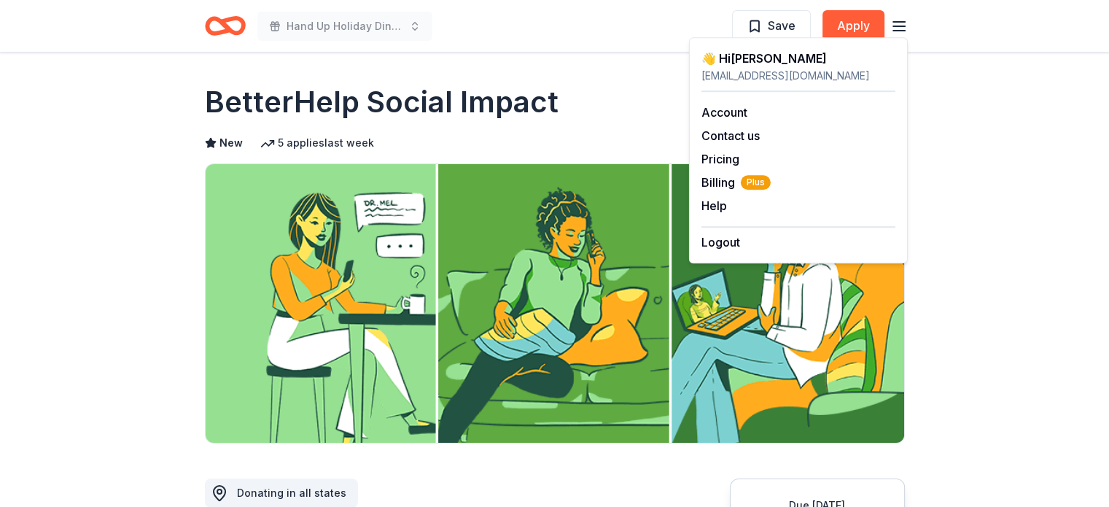
click at [896, 22] on line "button" at bounding box center [899, 22] width 12 height 0
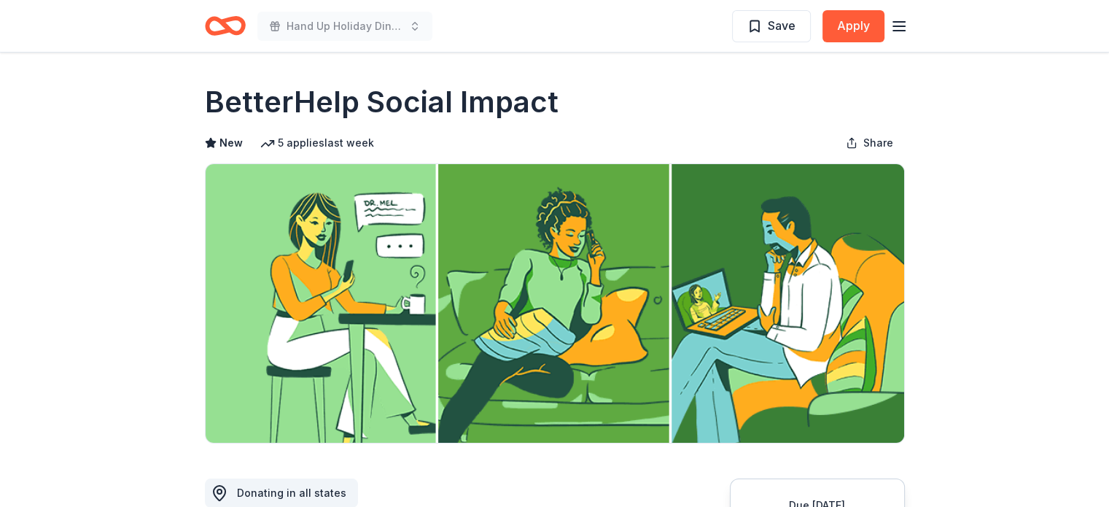
click at [896, 26] on icon "button" at bounding box center [898, 25] width 17 height 17
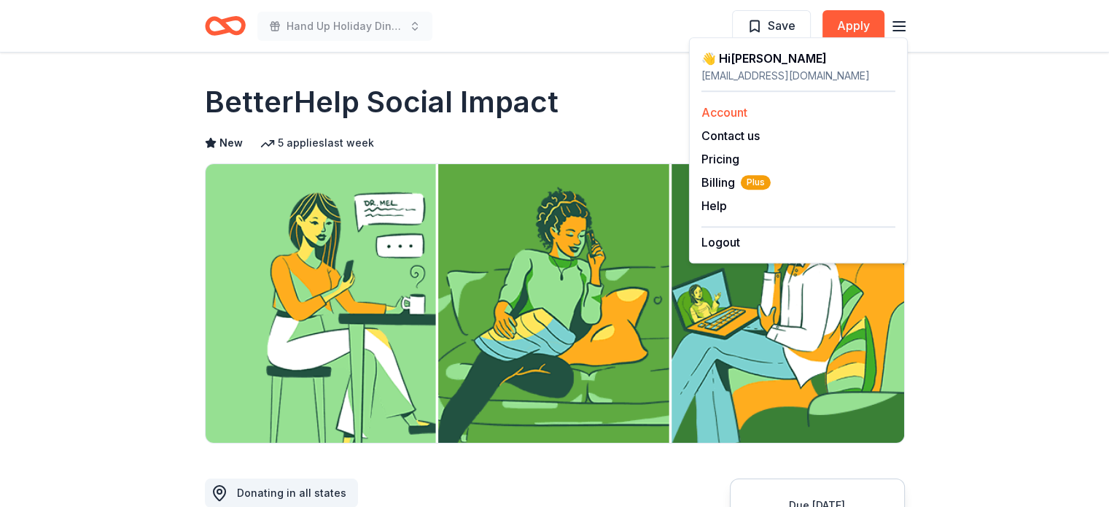
click at [716, 114] on link "Account" at bounding box center [724, 112] width 46 height 15
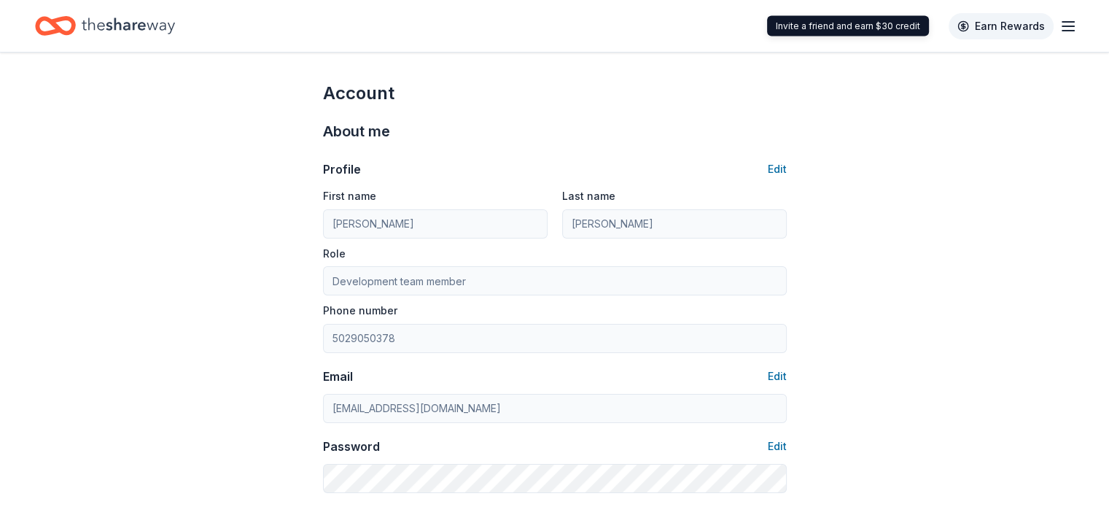
click at [973, 29] on link "Earn Rewards" at bounding box center [1000, 26] width 105 height 26
click at [967, 26] on link "Earn Rewards" at bounding box center [1000, 26] width 105 height 26
click at [948, 26] on link "Earn Rewards" at bounding box center [1000, 26] width 105 height 26
click at [900, 28] on div "Invite a friend and earn $30 credit Invite a friend and earn $30 credit" at bounding box center [848, 26] width 162 height 20
click at [1009, 26] on link "Earn Rewards" at bounding box center [1000, 26] width 105 height 26
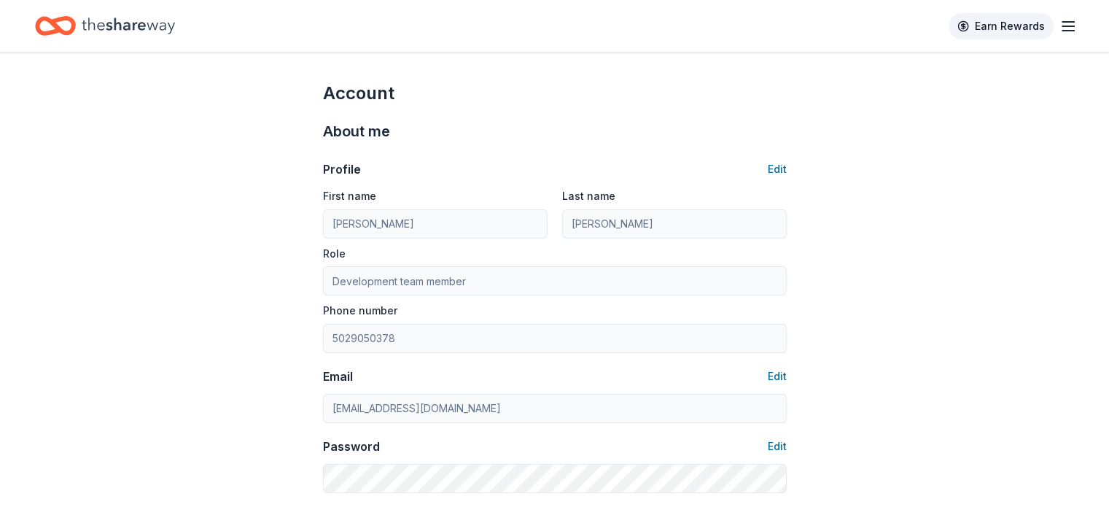
click at [1009, 26] on link "Earn Rewards" at bounding box center [1000, 26] width 105 height 26
click at [974, 23] on link "Earn Rewards" at bounding box center [1000, 26] width 105 height 26
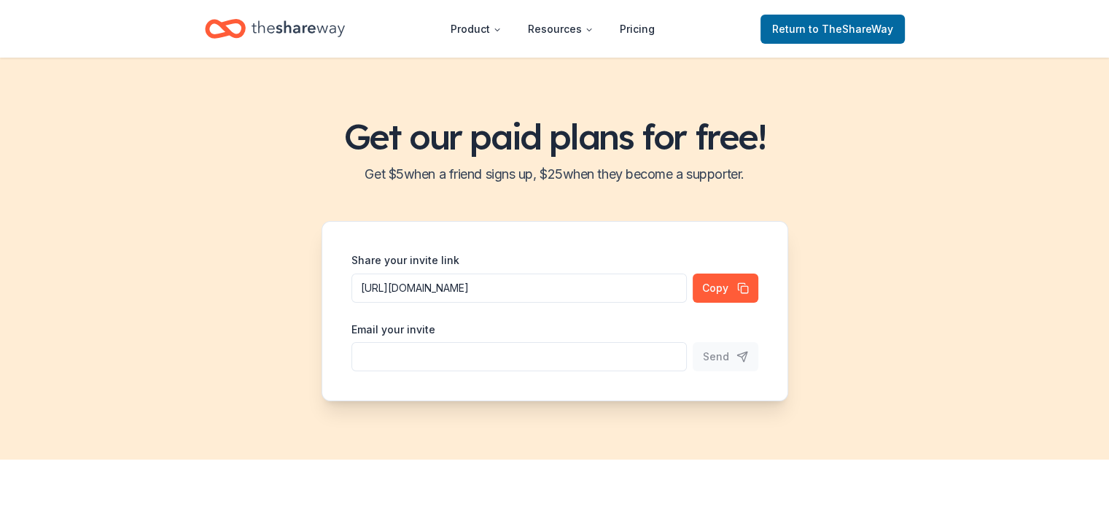
click at [385, 348] on input "Share your invite link" at bounding box center [518, 356] width 335 height 29
click at [385, 349] on input "Share your invite link" at bounding box center [518, 356] width 335 height 29
click at [625, 328] on div "Email your invite" at bounding box center [518, 346] width 335 height 52
click at [365, 356] on input "Share your invite link" at bounding box center [518, 356] width 335 height 29
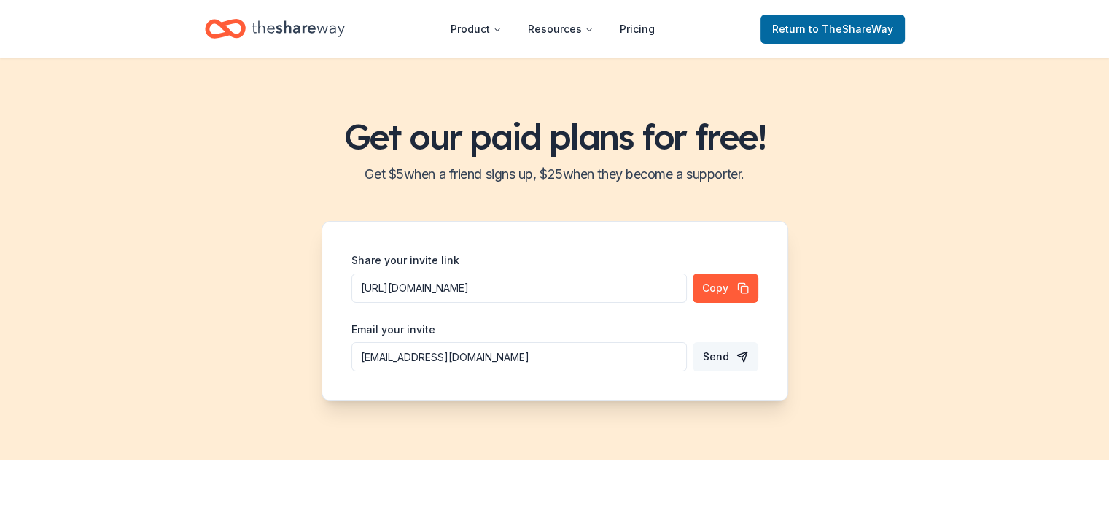
type input "[EMAIL_ADDRESS][DOMAIN_NAME]"
click at [726, 357] on span "Send" at bounding box center [716, 356] width 26 height 17
